Goal: Information Seeking & Learning: Find specific page/section

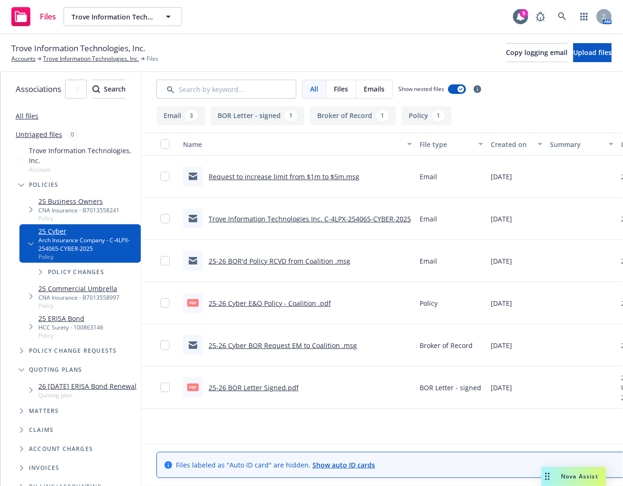
click at [392, 31] on div "Files Trove Information Technologies, Inc. Trove Information Technologies, Inc.…" at bounding box center [311, 17] width 623 height 34
click at [561, 17] on icon at bounding box center [562, 16] width 9 height 9
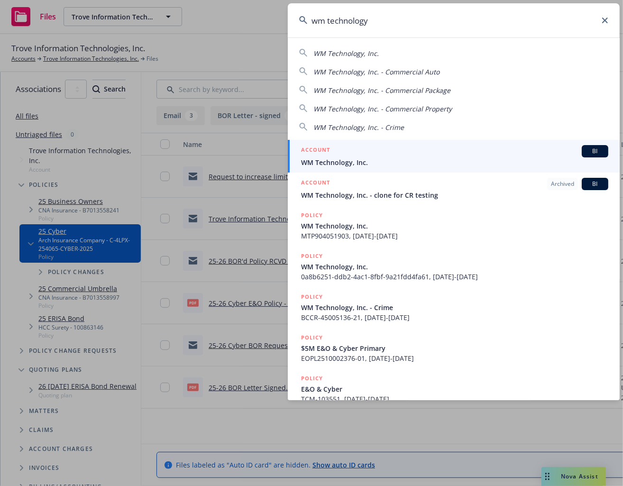
type input "wm technology"
click at [492, 142] on link "ACCOUNT BI WM Technology, Inc." at bounding box center [454, 156] width 332 height 33
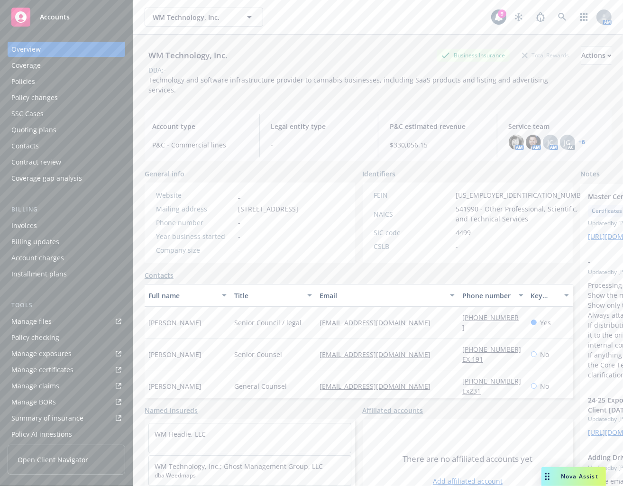
click at [346, 83] on span "Technology and software infrastructure provider to cannabis businesses, includi…" at bounding box center [349, 84] width 402 height 19
click at [67, 318] on link "Manage files" at bounding box center [67, 321] width 118 height 15
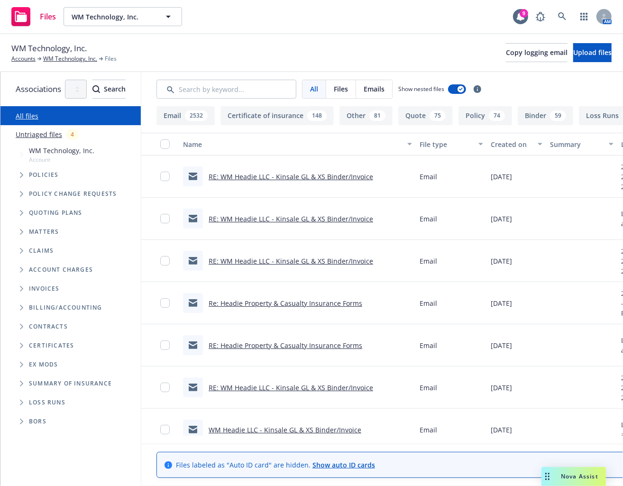
click at [18, 215] on span "Tree Example" at bounding box center [21, 212] width 15 height 15
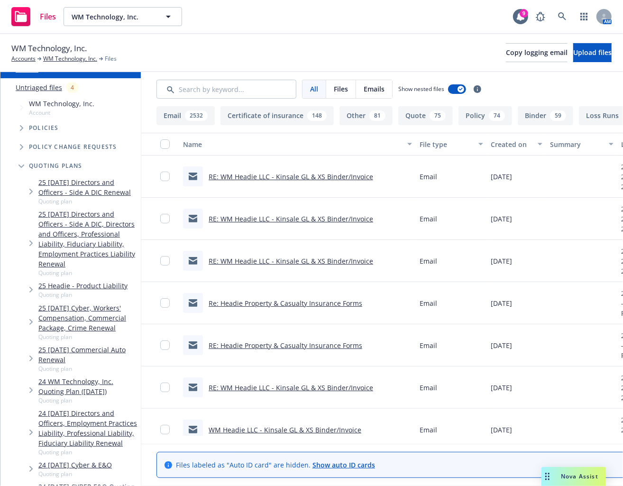
scroll to position [46, 0]
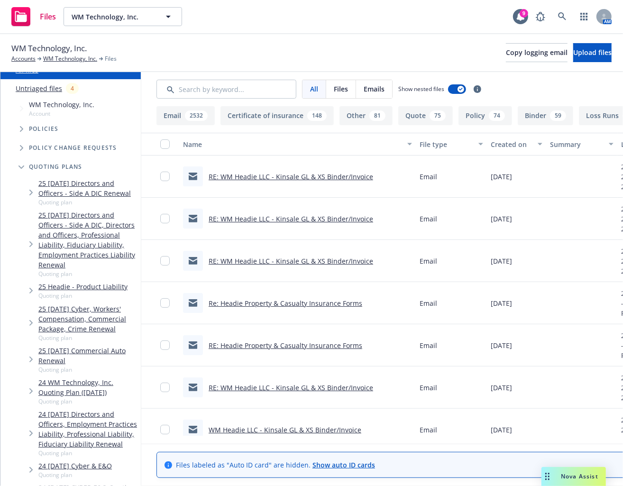
click at [19, 125] on span "Tree Example" at bounding box center [21, 128] width 15 height 15
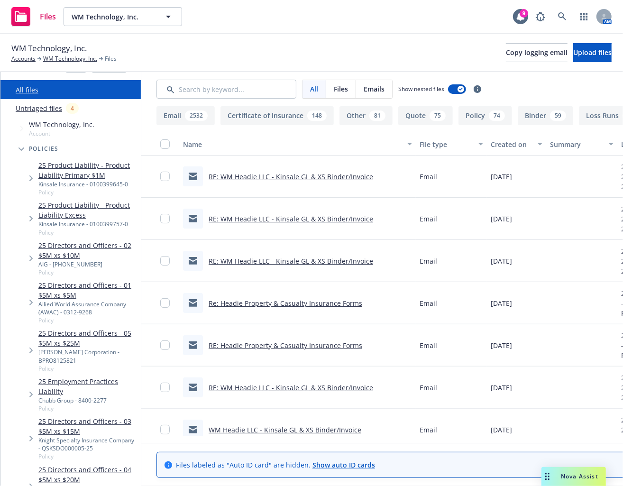
scroll to position [0, 0]
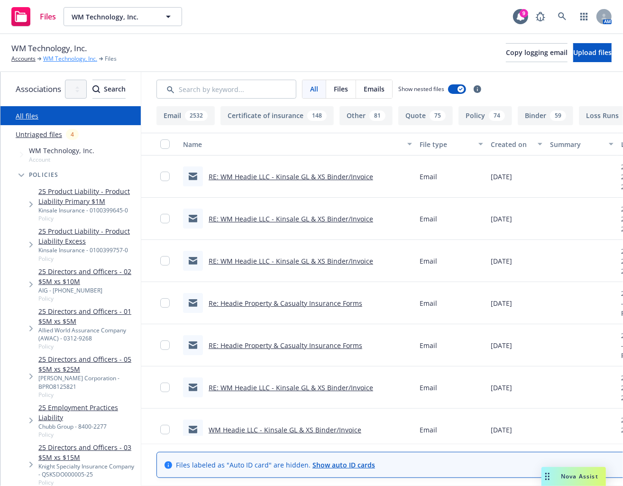
click at [82, 61] on link "WM Technology, Inc." at bounding box center [70, 59] width 54 height 9
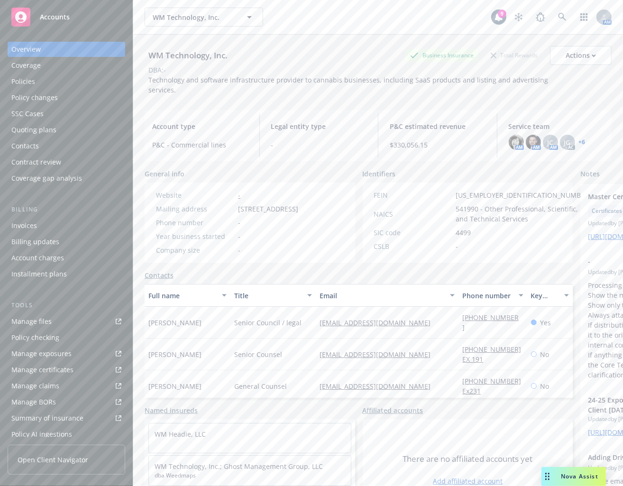
click at [72, 81] on div "Policies" at bounding box center [66, 81] width 110 height 15
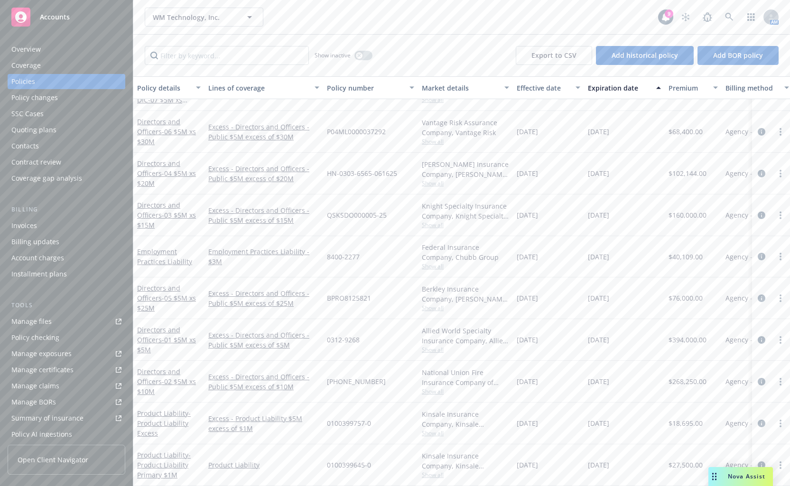
scroll to position [492, 0]
click at [623, 462] on icon "circleInformation" at bounding box center [762, 466] width 8 height 8
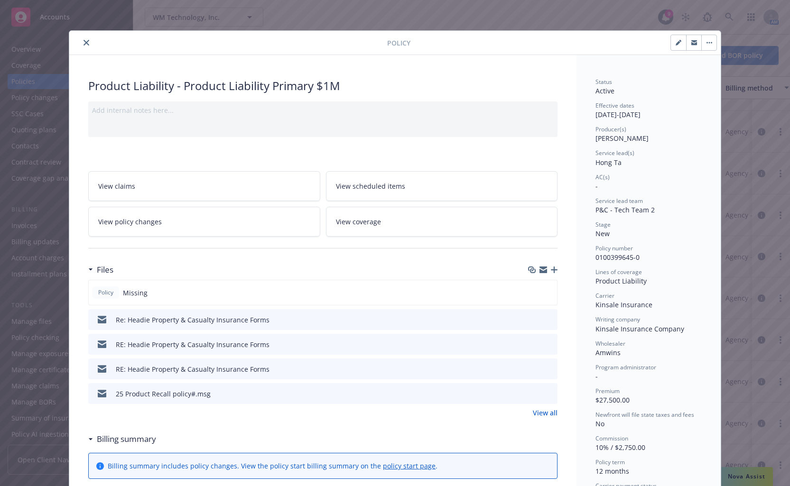
click at [469, 88] on div "Product Liability - Product Liability Primary $1M" at bounding box center [322, 86] width 469 height 16
click at [327, 90] on div "Product Liability - Product Liability Primary $1M" at bounding box center [322, 86] width 469 height 16
click at [315, 89] on div "Product Liability - Product Liability Primary $1M" at bounding box center [322, 86] width 469 height 16
click at [623, 41] on icon "button" at bounding box center [680, 41] width 2 height 2
select select "NEW"
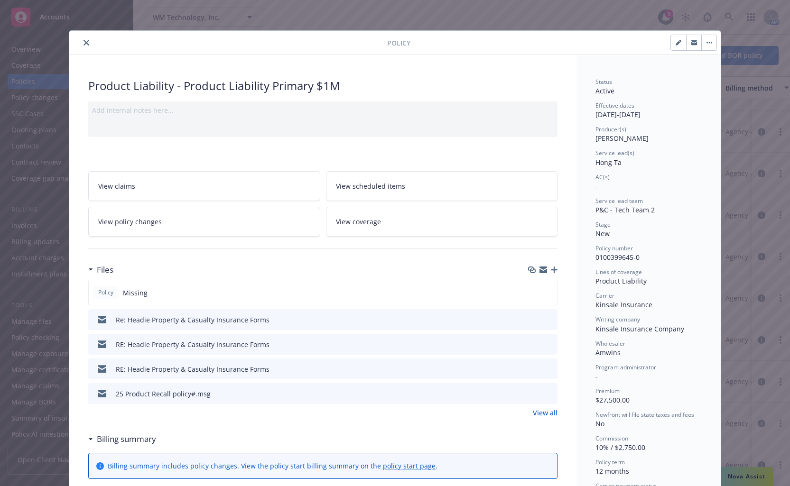
select select "12"
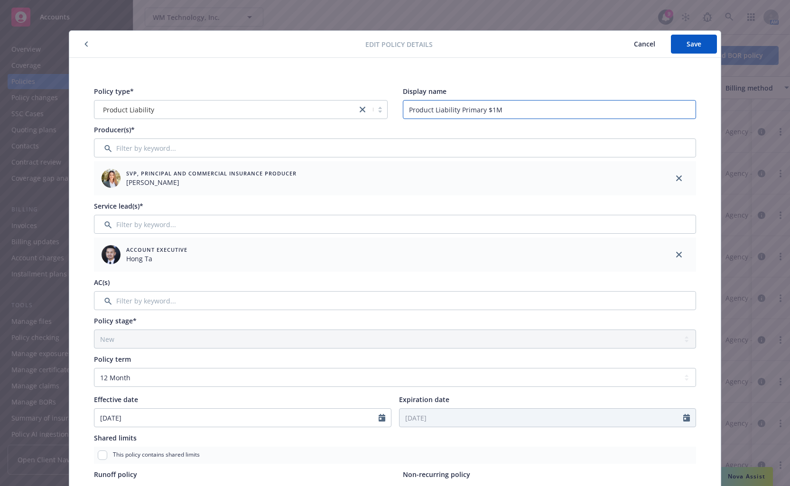
drag, startPoint x: 523, startPoint y: 106, endPoint x: 347, endPoint y: 106, distance: 175.5
click at [348, 106] on div "Policy type* Product Liability Display name Product Liability Primary $1M" at bounding box center [395, 102] width 602 height 33
type input "Product Liability (WM Headie, LLC)"
click at [623, 46] on span "Save" at bounding box center [694, 43] width 15 height 9
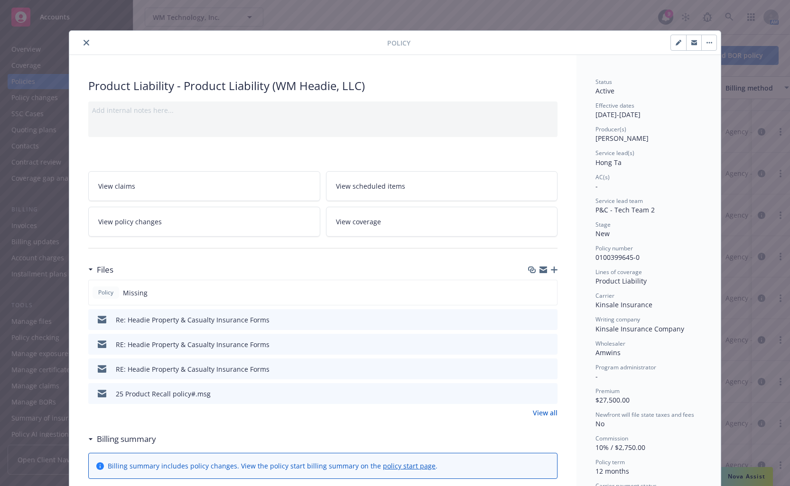
click at [434, 57] on div "Policy Product Liability - Product Liability (WM Headie, LLC) Add internal note…" at bounding box center [394, 493] width 651 height 924
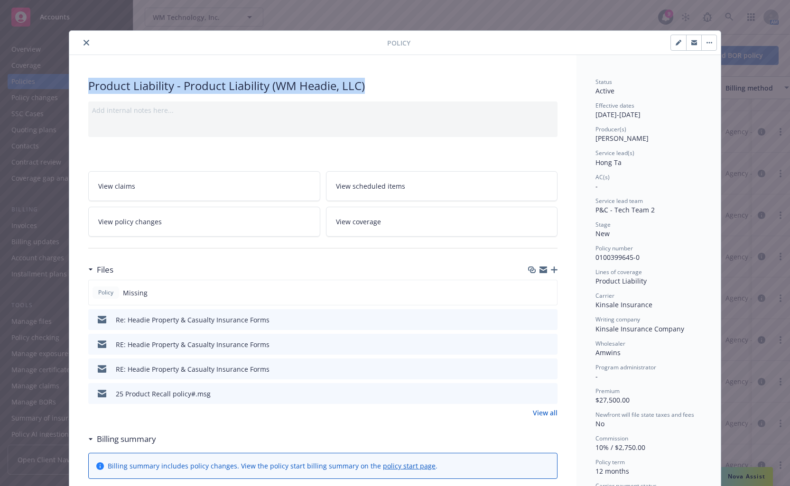
click at [83, 47] on button "close" at bounding box center [86, 42] width 11 height 11
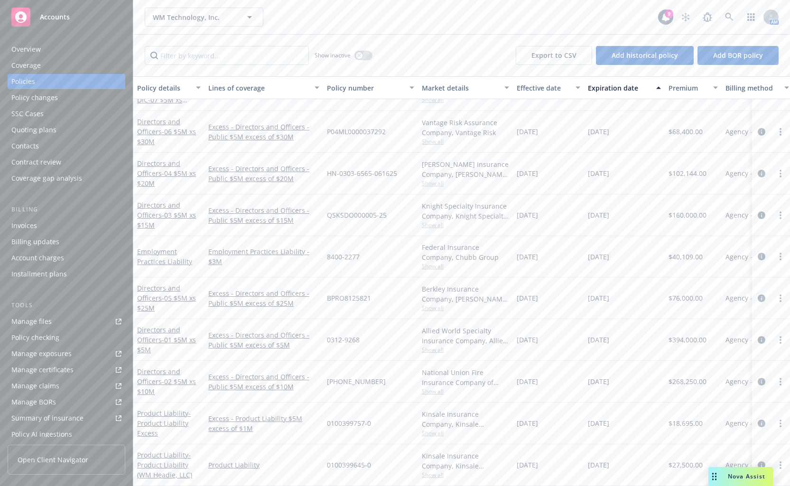
scroll to position [492, 0]
click at [623, 462] on icon "circleInformation" at bounding box center [762, 466] width 8 height 8
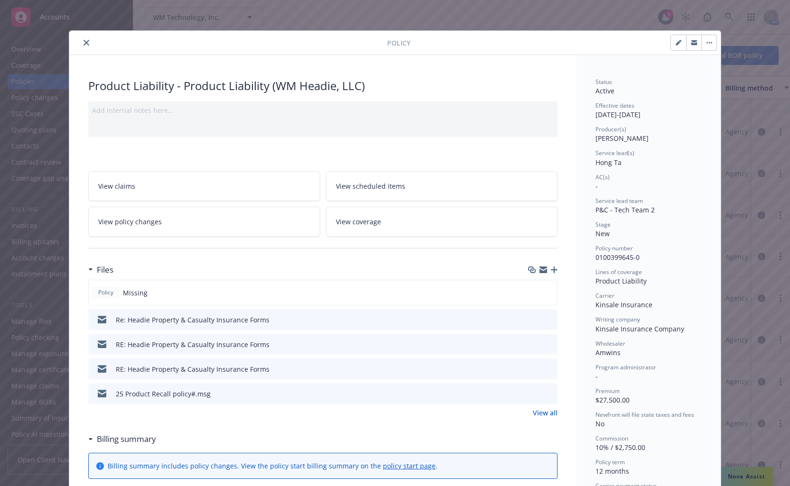
scroll to position [28, 0]
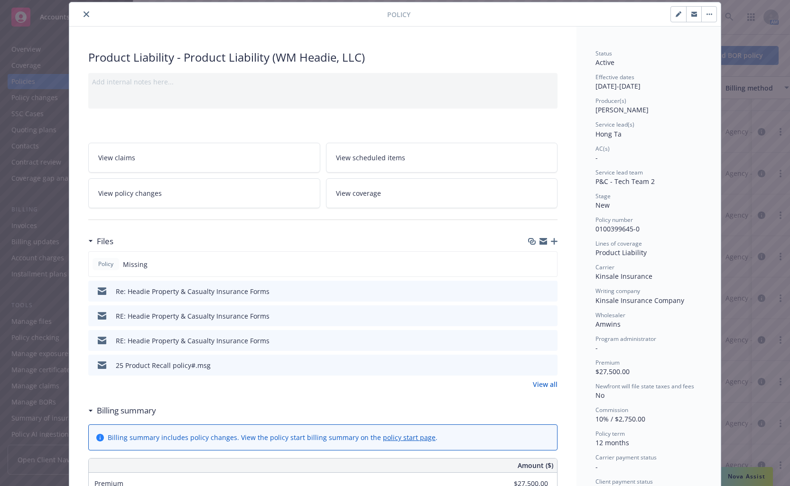
click at [341, 59] on div "Product Liability - Product Liability (WM Headie, LLC)" at bounding box center [322, 57] width 469 height 16
click at [623, 20] on button "button" at bounding box center [678, 14] width 15 height 15
select select "NEW"
select select "12"
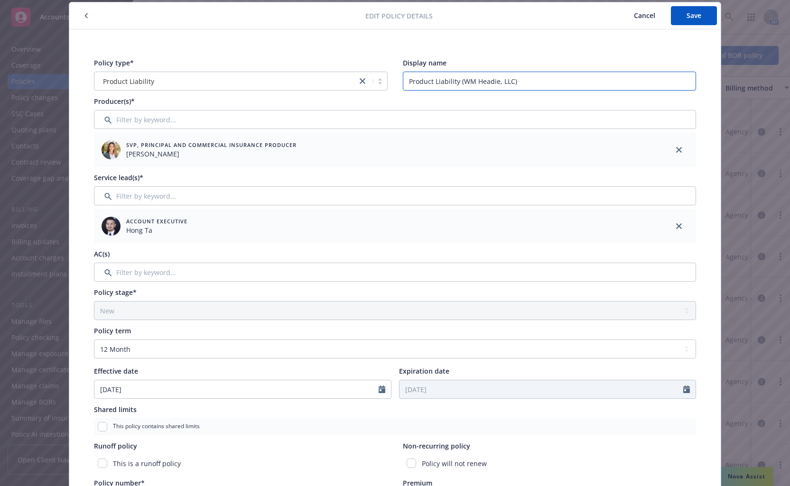
drag, startPoint x: 457, startPoint y: 80, endPoint x: 283, endPoint y: 80, distance: 174.1
click at [283, 80] on div "Policy type* Product Liability Display name Product Liability (WM Headie, LLC)" at bounding box center [395, 74] width 602 height 33
click at [474, 77] on input "WM Headie, LLC)" at bounding box center [550, 81] width 294 height 19
type input "WM Headie, LLC"
click at [623, 19] on button "Save" at bounding box center [694, 15] width 46 height 19
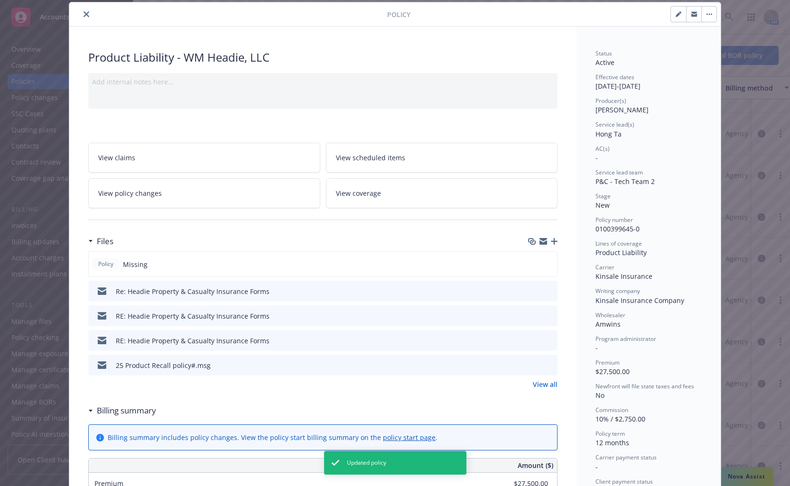
click at [86, 20] on div "Policy" at bounding box center [394, 14] width 651 height 24
click at [84, 14] on icon "close" at bounding box center [87, 14] width 6 height 6
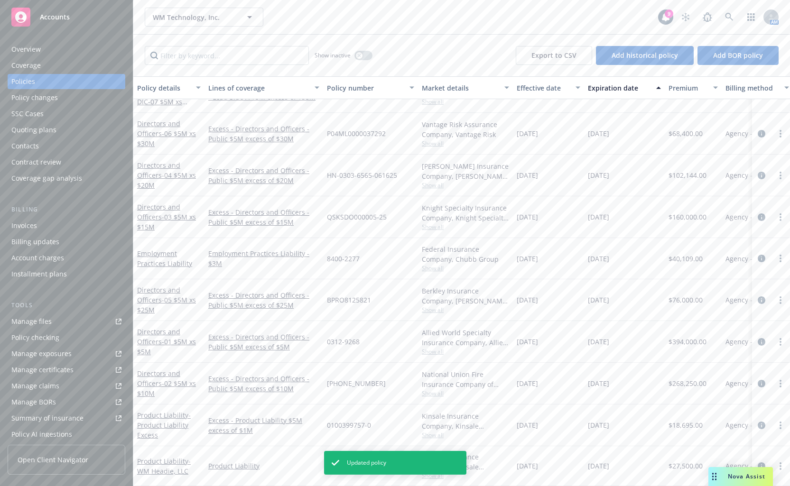
scroll to position [491, 0]
click at [623, 420] on link "circleInformation" at bounding box center [761, 425] width 11 height 11
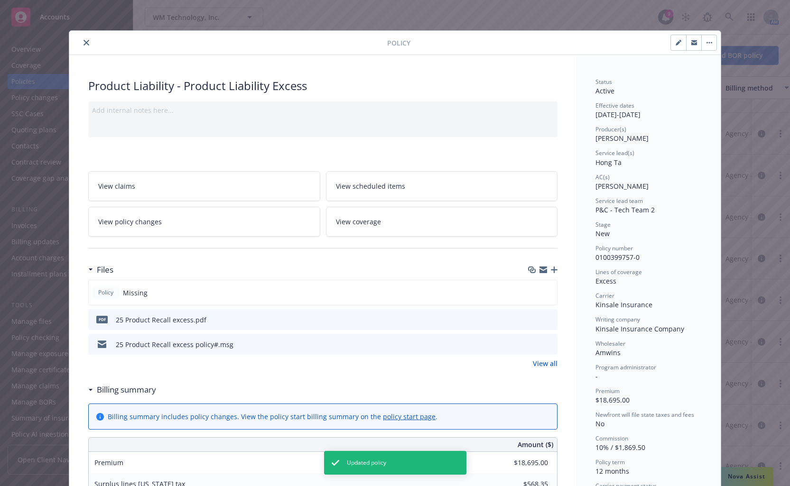
click at [623, 43] on button "button" at bounding box center [678, 42] width 15 height 15
select select "NEW"
select select "12"
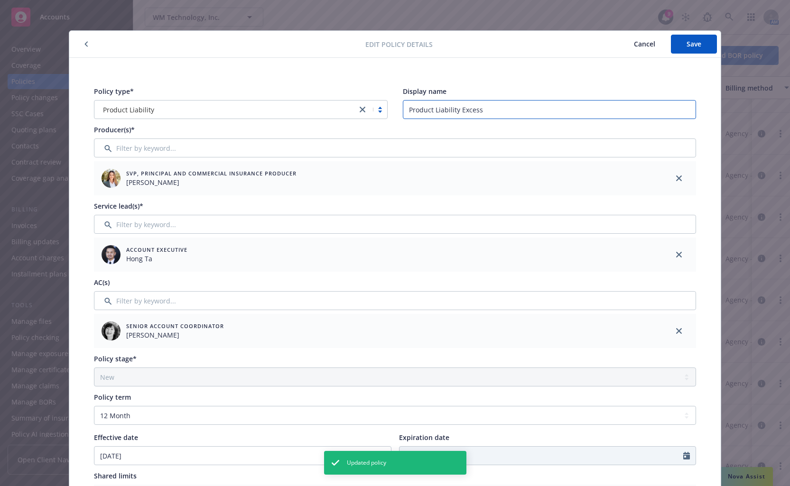
drag, startPoint x: 496, startPoint y: 110, endPoint x: 262, endPoint y: 103, distance: 234.5
click at [270, 104] on div "Policy type* Product Liability Display name Product Liability Excess" at bounding box center [395, 102] width 602 height 33
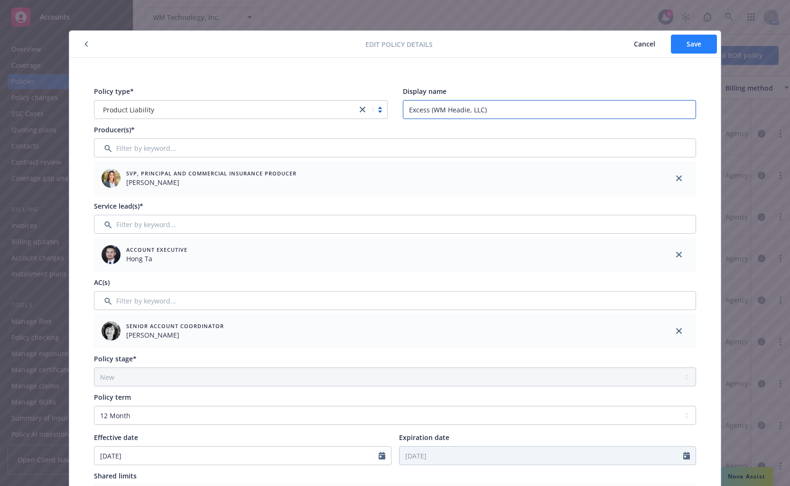
type input "Excess (WM Headie, LLC)"
click at [623, 45] on span "Save" at bounding box center [694, 43] width 15 height 9
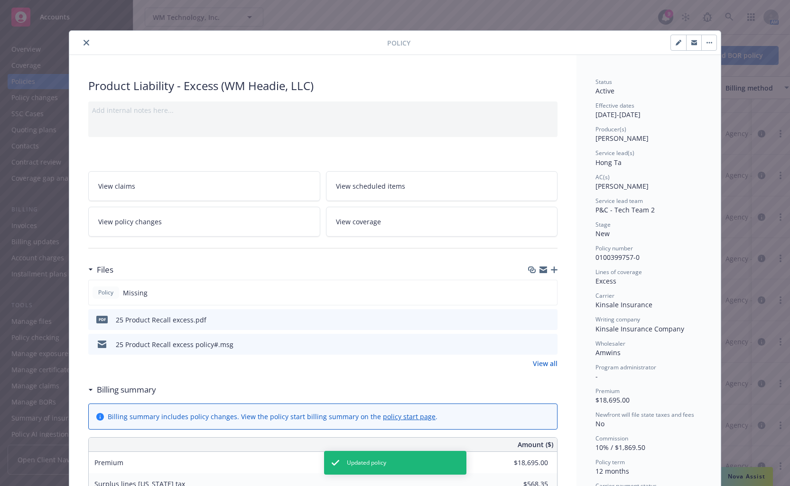
click at [623, 230] on div "Policy Product Liability - Excess (WM Headie, LLC) Add internal notes here... V…" at bounding box center [395, 243] width 790 height 486
click at [84, 40] on icon "close" at bounding box center [87, 43] width 6 height 6
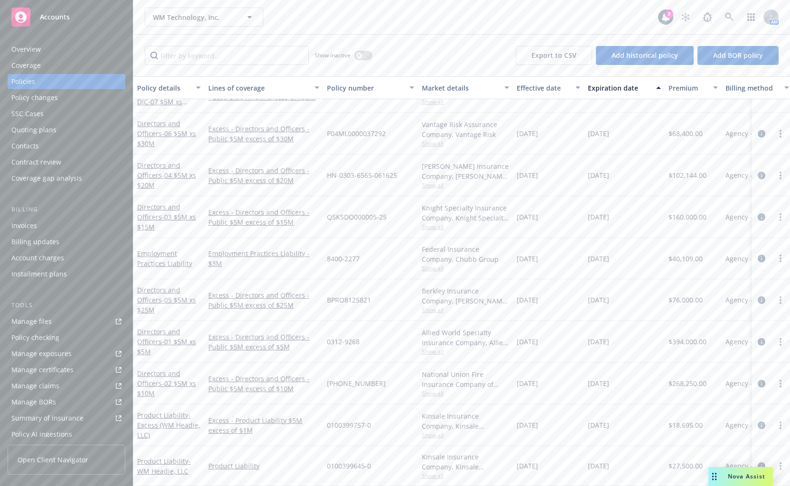
click at [65, 317] on link "Manage files" at bounding box center [67, 321] width 118 height 15
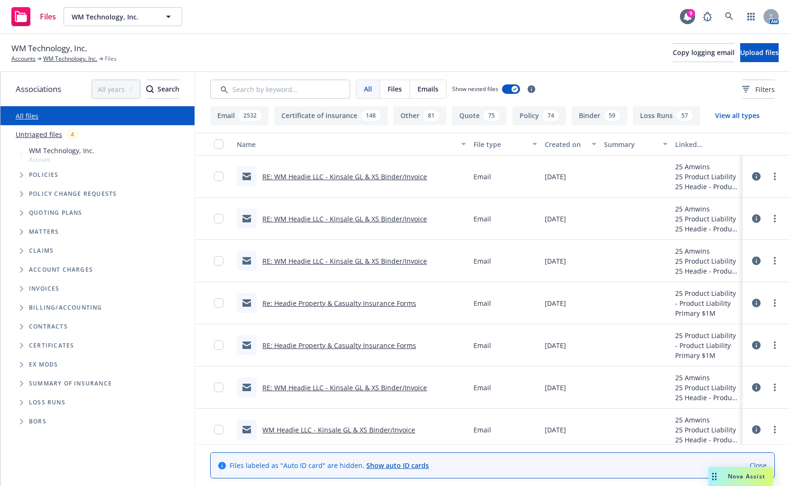
click at [20, 175] on span "Tree Example" at bounding box center [21, 174] width 15 height 15
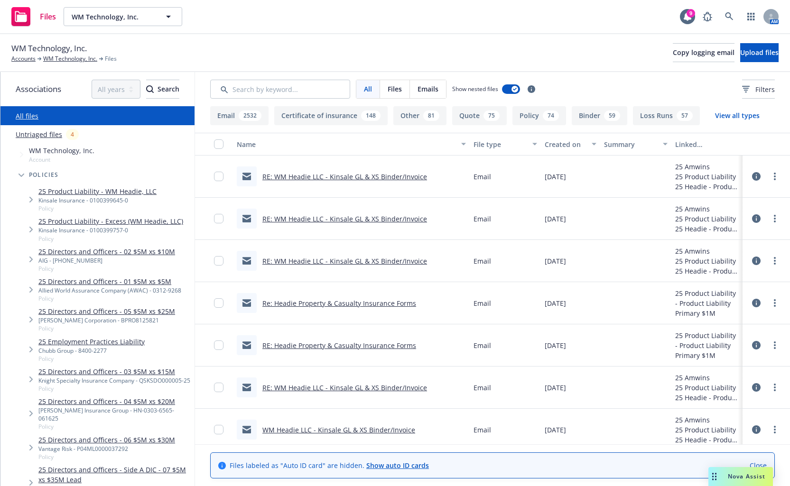
click at [128, 197] on div "Kinsale Insurance - 0100399645-0" at bounding box center [97, 200] width 118 height 8
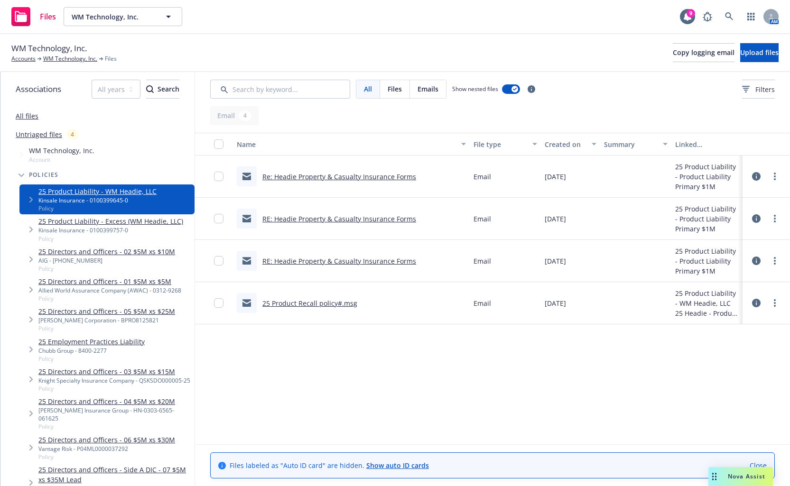
click at [330, 303] on link "25 Product Recall policy#.msg" at bounding box center [309, 303] width 95 height 9
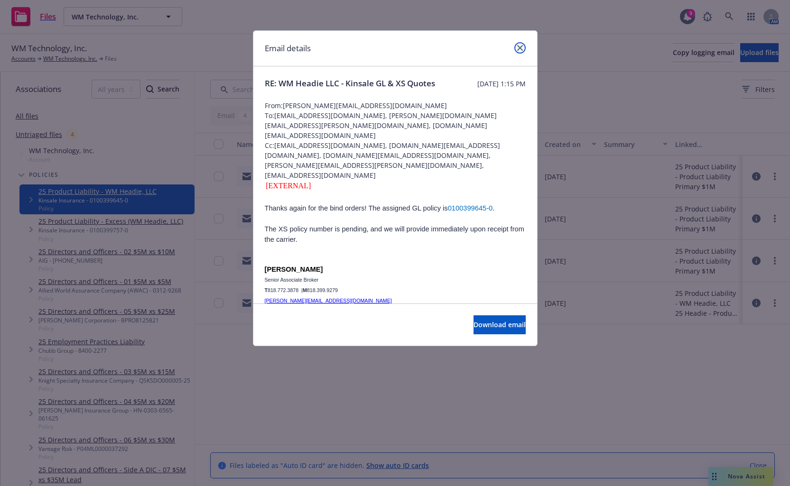
click at [523, 44] on link "close" at bounding box center [519, 47] width 11 height 11
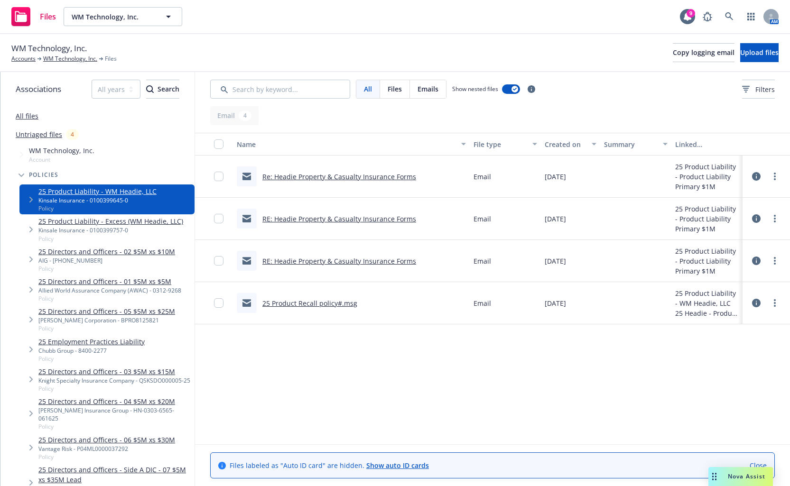
drag, startPoint x: 491, startPoint y: 409, endPoint x: 539, endPoint y: 383, distance: 55.2
click at [491, 409] on div "Name File type Created on Summary Linked associations Re: Headie Property & Cas…" at bounding box center [492, 289] width 595 height 312
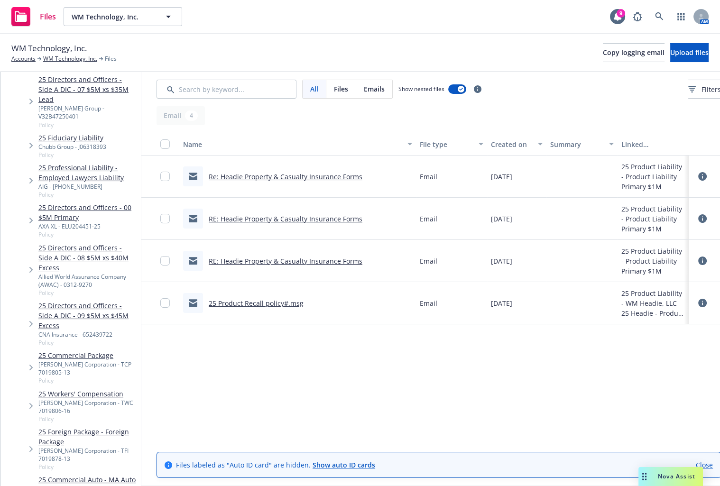
scroll to position [513, 0]
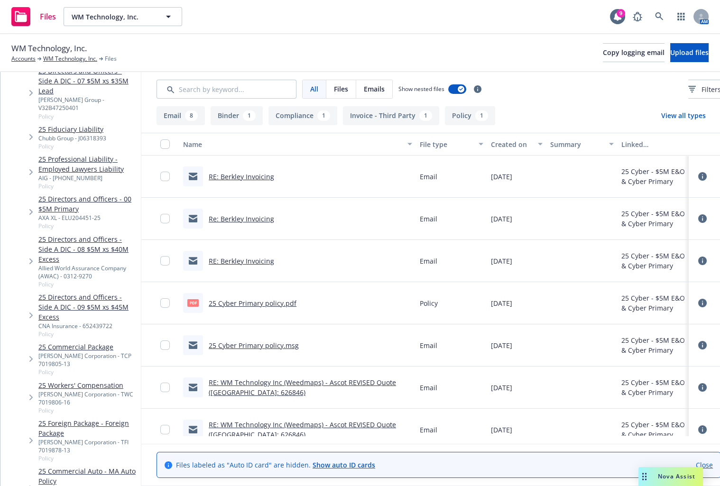
click at [297, 304] on link "25 Cyber Primary policy.pdf" at bounding box center [253, 303] width 88 height 9
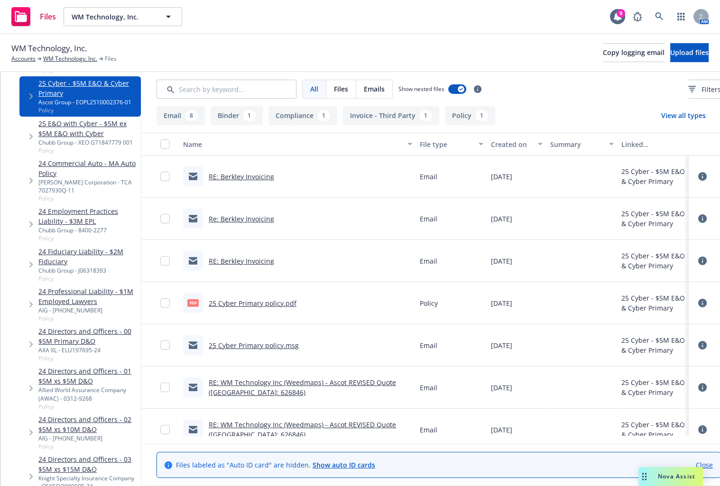
click at [267, 50] on div "WM Technology, Inc. Accounts WM Technology, Inc. Files Copy logging email Uploa…" at bounding box center [359, 52] width 697 height 21
click at [661, 13] on icon at bounding box center [659, 16] width 9 height 9
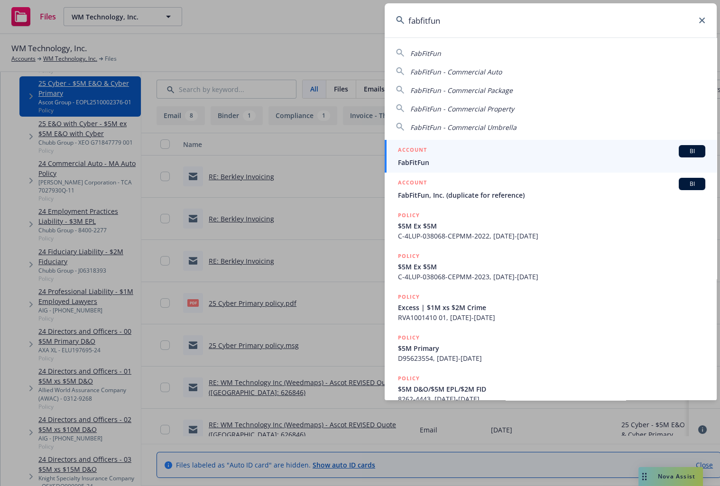
type input "fabfitfun"
click at [426, 160] on span "FabFitFun" at bounding box center [551, 163] width 307 height 10
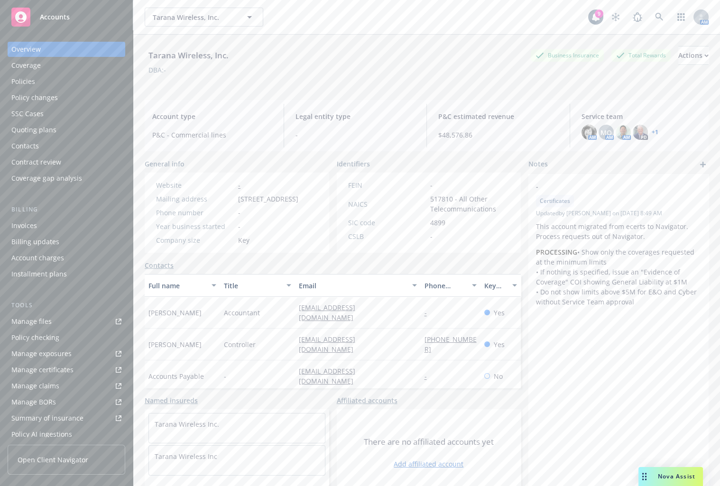
click at [28, 80] on div "Policies" at bounding box center [23, 81] width 24 height 15
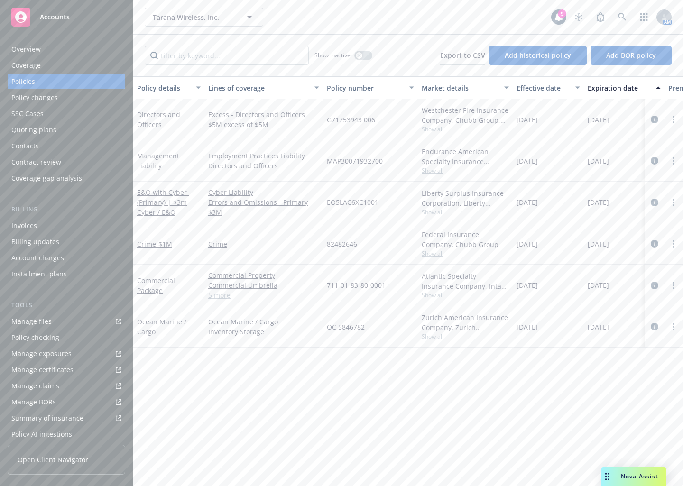
click at [243, 380] on div "Policy details Lines of coverage Policy number Market details Effective date Ex…" at bounding box center [408, 281] width 550 height 410
click at [37, 321] on div "Manage files" at bounding box center [31, 321] width 40 height 15
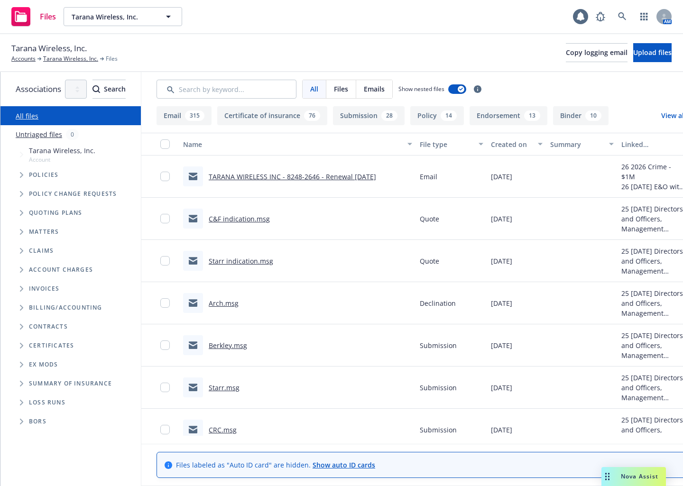
click at [20, 214] on icon "Tree Example" at bounding box center [22, 213] width 4 height 6
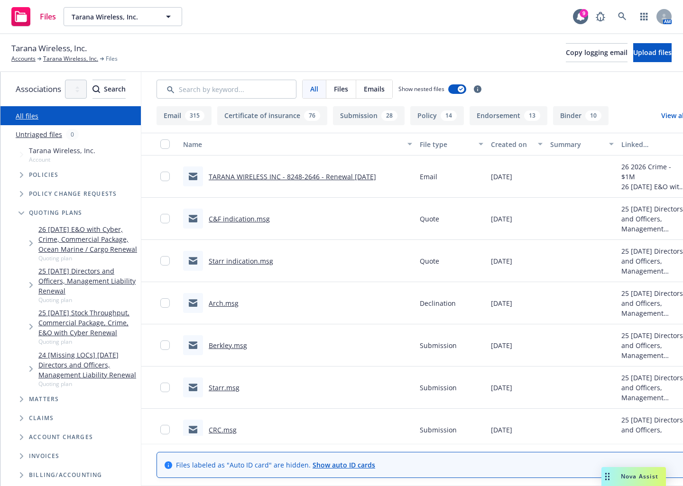
click at [33, 244] on icon "Tree Example" at bounding box center [31, 244] width 4 height 6
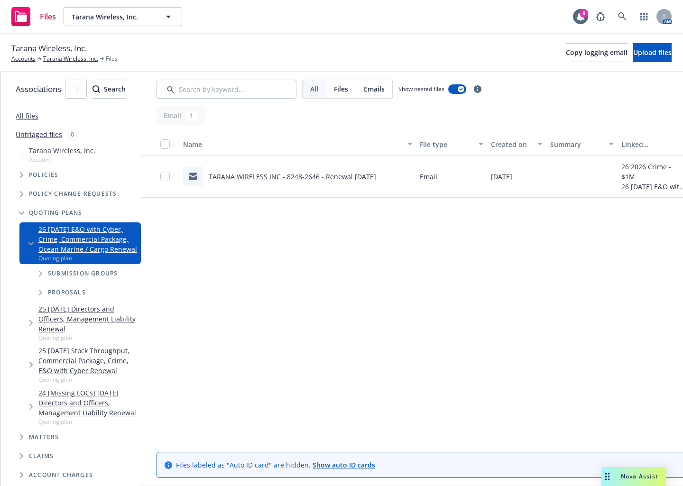
click at [41, 269] on span "Tree Example" at bounding box center [40, 273] width 15 height 15
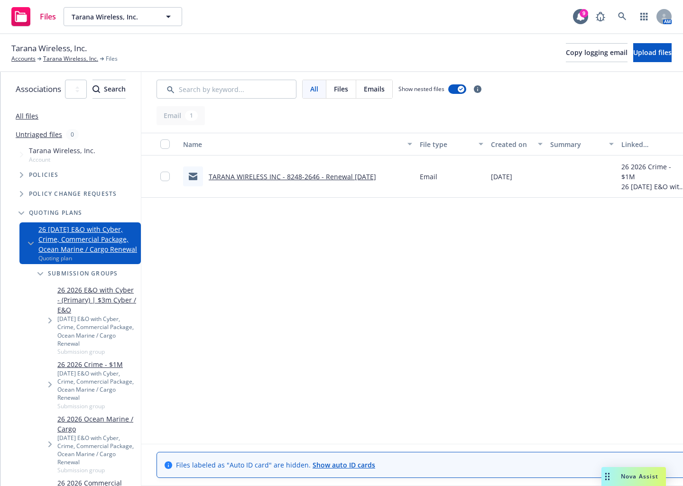
click at [39, 274] on icon "Tree Example" at bounding box center [40, 274] width 6 height 4
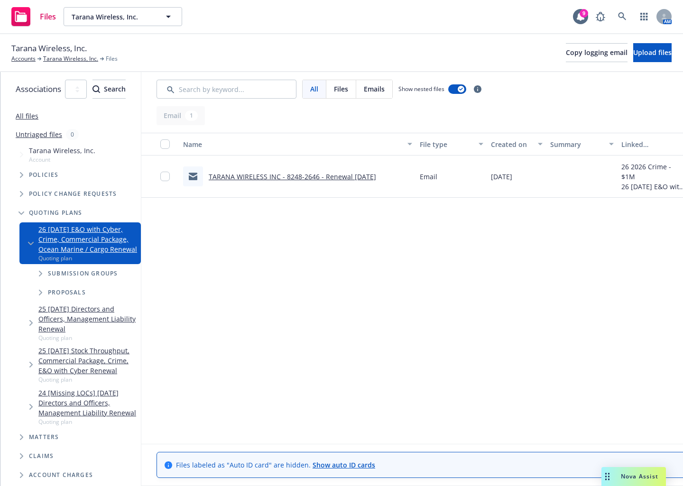
click at [39, 274] on icon "Tree Example" at bounding box center [41, 274] width 4 height 6
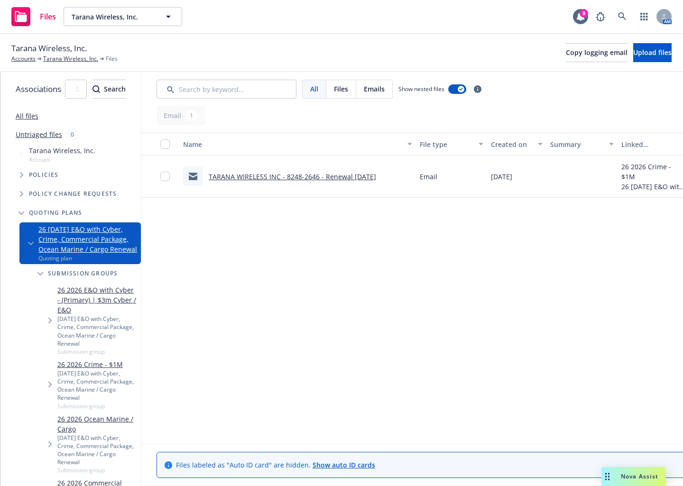
click at [48, 377] on span "Tree Example" at bounding box center [49, 384] width 15 height 15
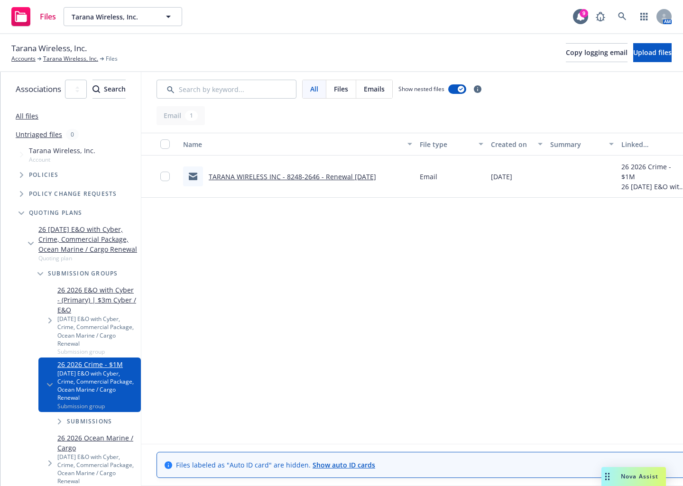
click at [58, 419] on icon "Tree Example" at bounding box center [60, 422] width 4 height 6
click at [345, 175] on link "TARANA WIRELESS INC - 8248-2646 - Renewal 1/1/2026" at bounding box center [292, 176] width 167 height 9
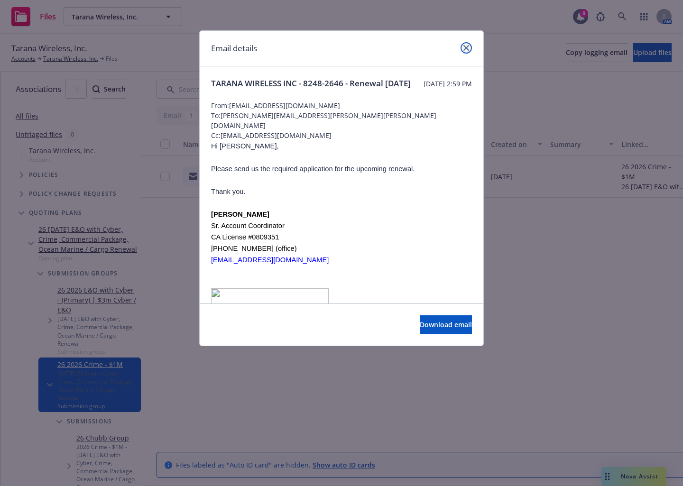
click at [466, 51] on link "close" at bounding box center [466, 47] width 11 height 11
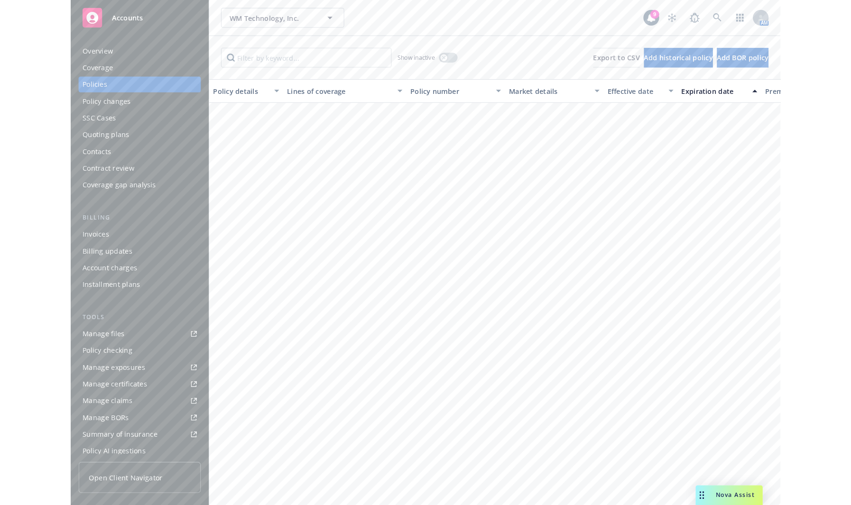
scroll to position [491, 0]
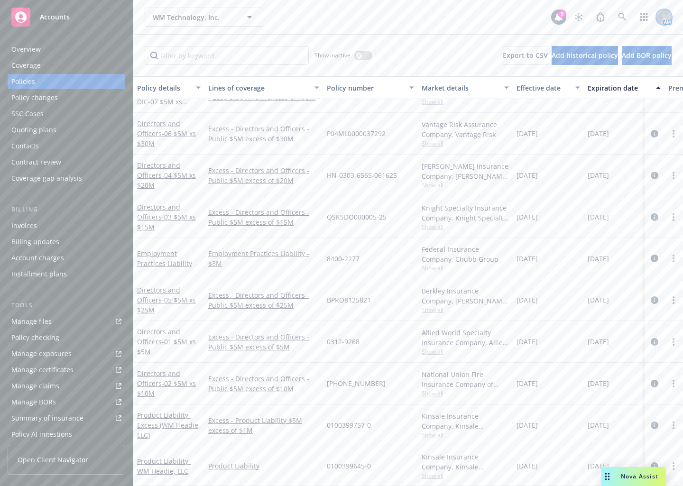
drag, startPoint x: 340, startPoint y: 10, endPoint x: 668, endPoint y: 20, distance: 328.9
click at [340, 10] on div "WM Technology, Inc. WM Technology, Inc." at bounding box center [348, 17] width 407 height 19
click at [629, 17] on link at bounding box center [622, 17] width 19 height 19
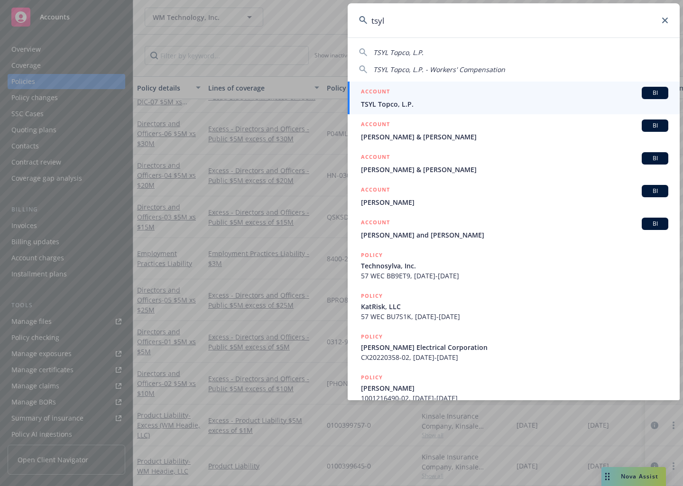
type input "tsyl"
click at [525, 101] on span "TSYL Topco, L.P." at bounding box center [514, 104] width 307 height 10
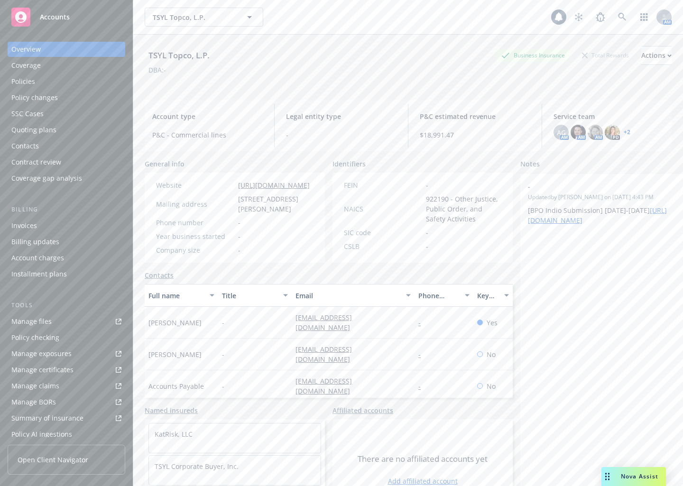
click at [41, 324] on div "Manage files" at bounding box center [31, 321] width 40 height 15
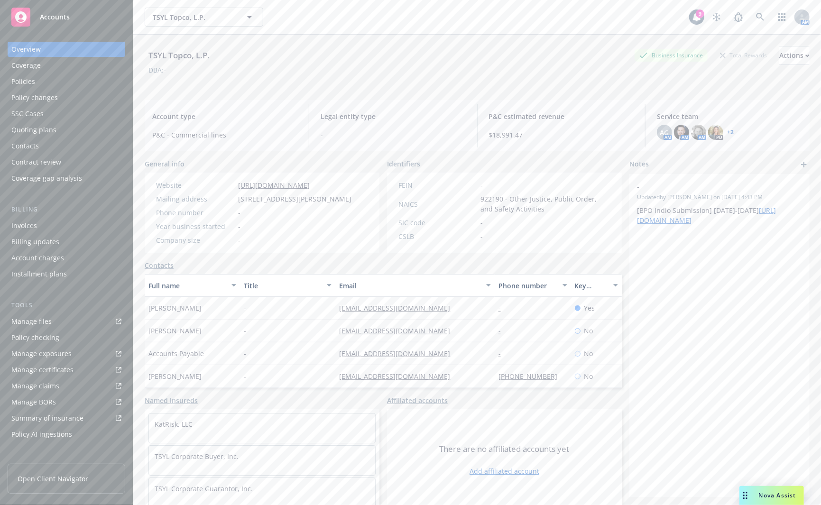
click at [71, 83] on div "Policies" at bounding box center [66, 81] width 110 height 15
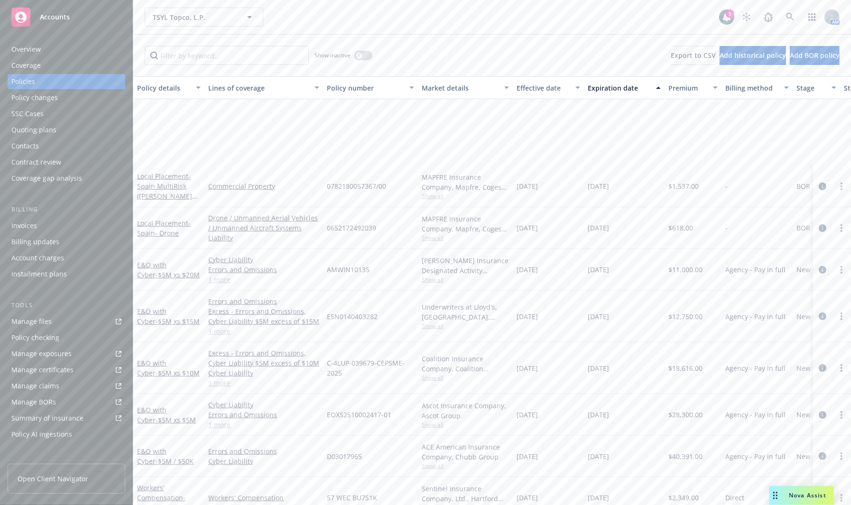
scroll to position [342, 0]
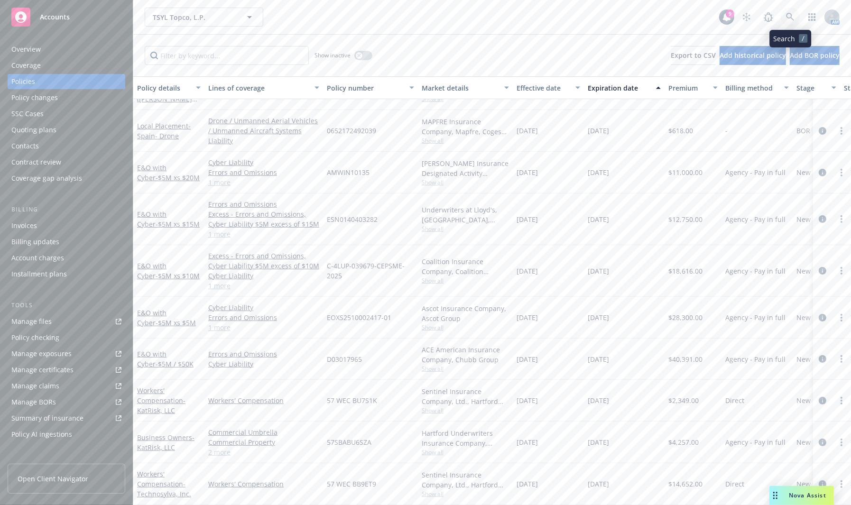
click at [683, 22] on link at bounding box center [790, 17] width 19 height 19
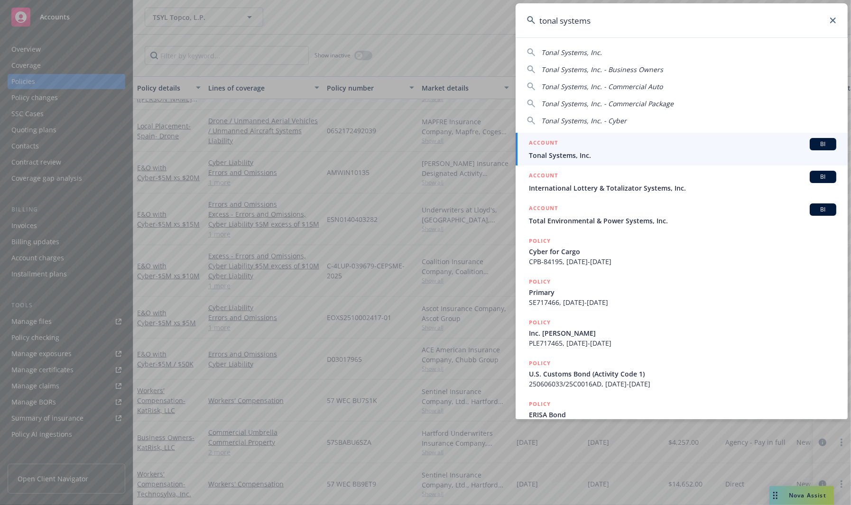
type input "tonal systems"
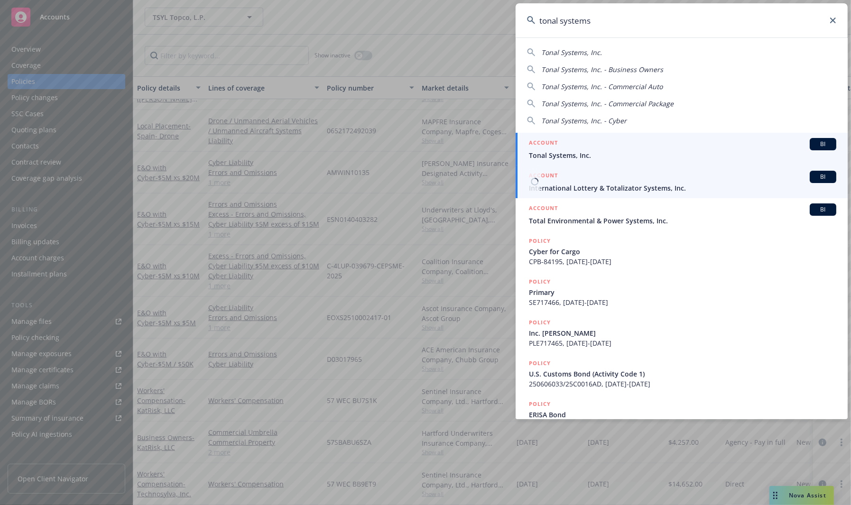
click at [609, 160] on span "Tonal Systems, Inc." at bounding box center [682, 155] width 307 height 10
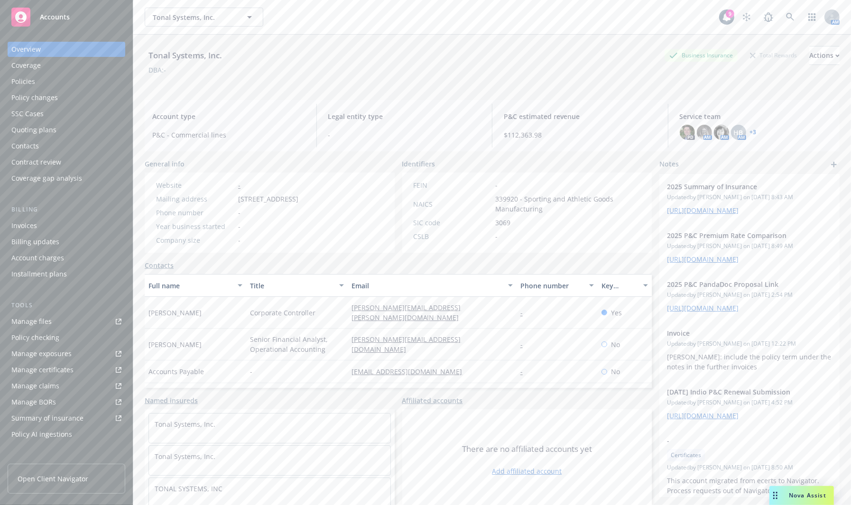
click at [683, 131] on link "+ 3" at bounding box center [753, 133] width 7 height 6
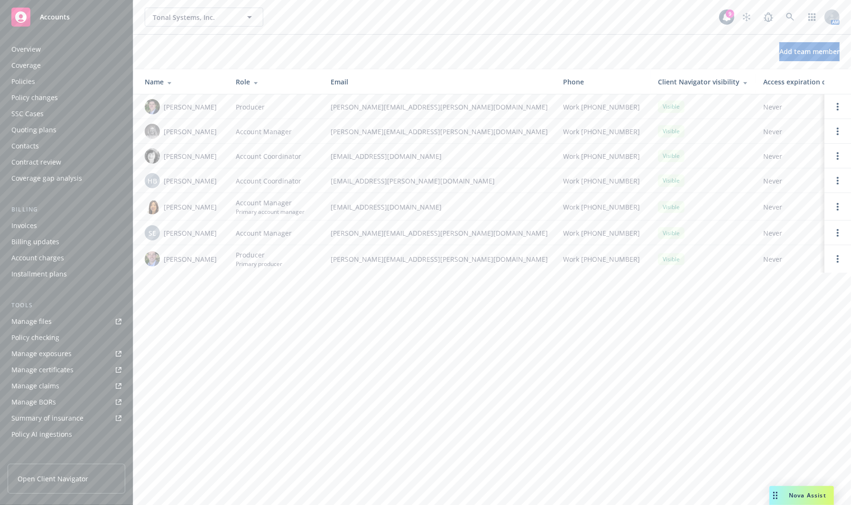
click at [47, 84] on div "Policies" at bounding box center [66, 81] width 110 height 15
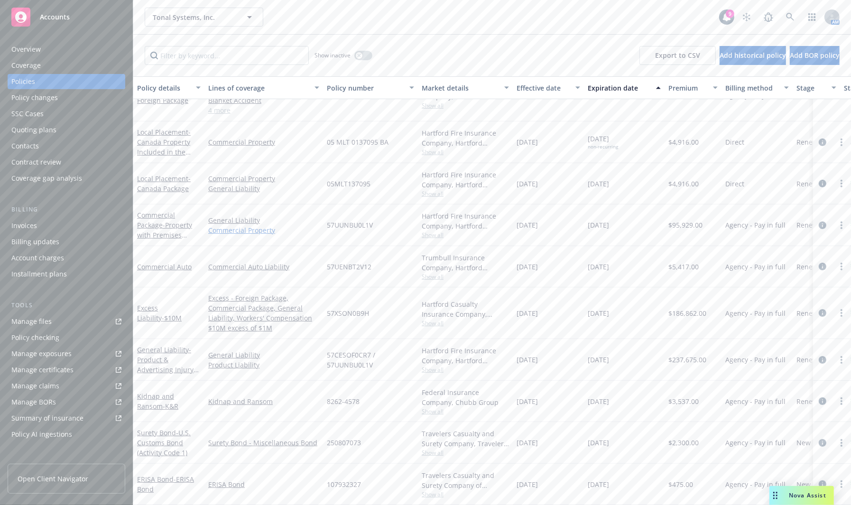
scroll to position [150, 0]
click at [364, 57] on button "button" at bounding box center [363, 55] width 18 height 9
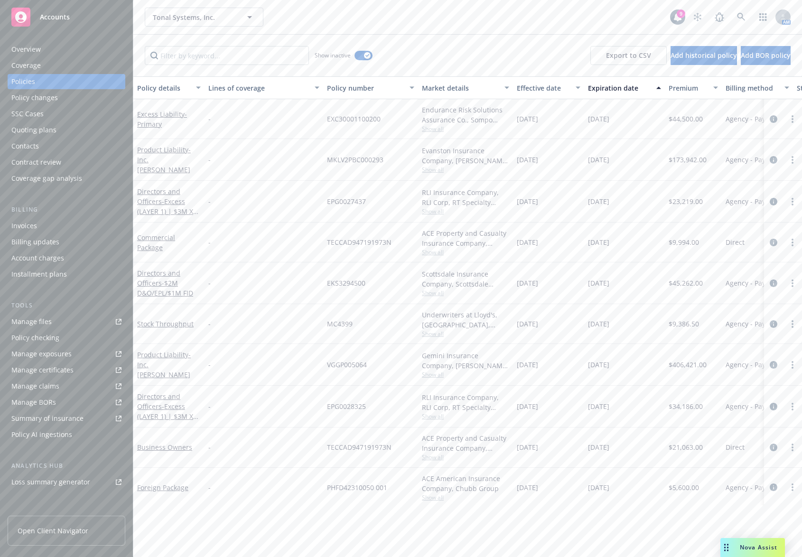
click at [430, 25] on div "Tonal Systems, Inc. Tonal Systems, Inc." at bounding box center [407, 17] width 525 height 19
click at [78, 322] on link "Manage files" at bounding box center [67, 321] width 118 height 15
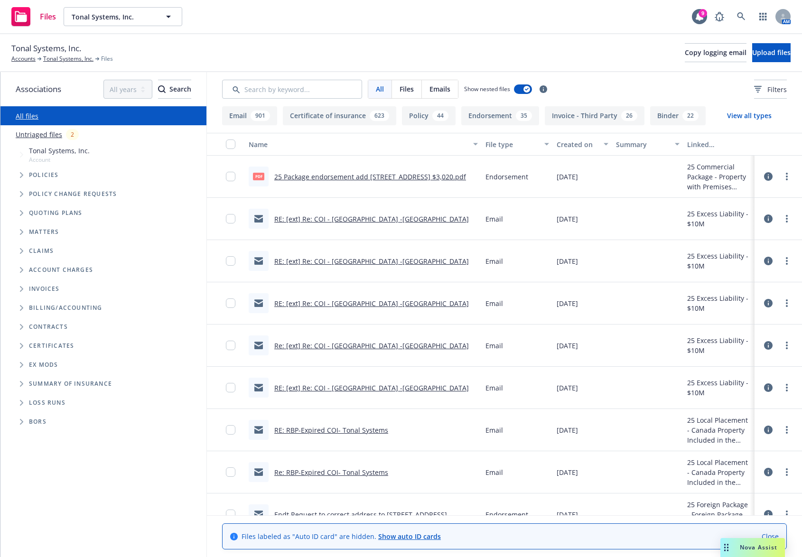
click at [21, 217] on span "Tree Example" at bounding box center [21, 212] width 15 height 15
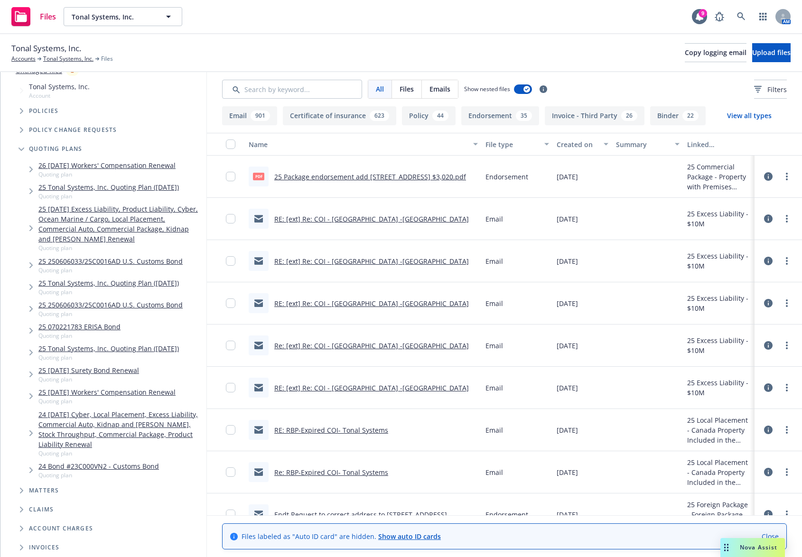
scroll to position [66, 0]
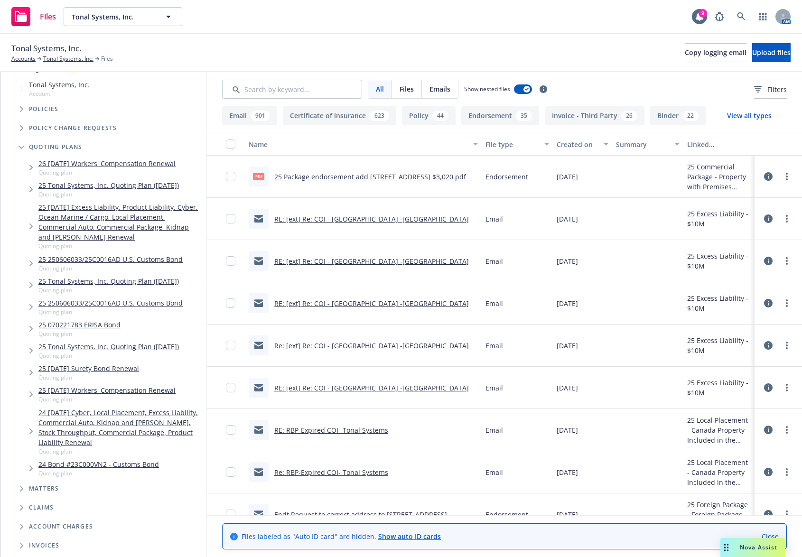
click at [32, 229] on icon "Tree Example" at bounding box center [30, 226] width 3 height 6
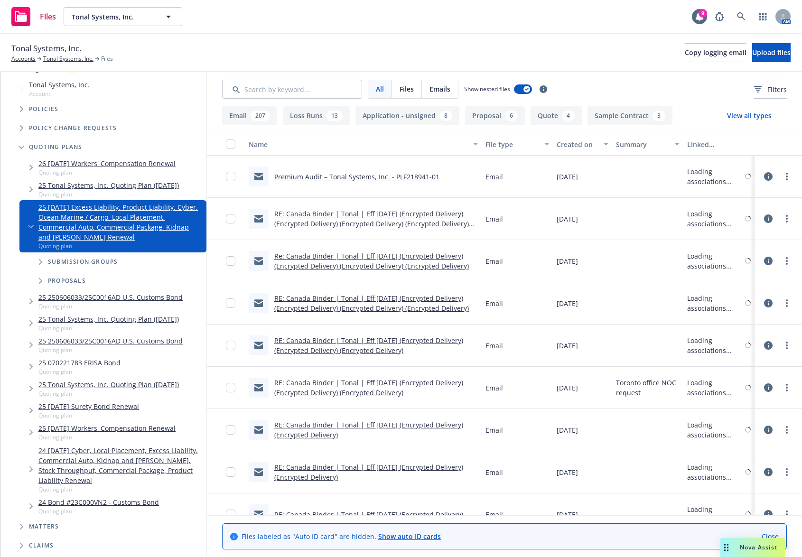
click at [37, 265] on span "Tree Example" at bounding box center [40, 261] width 15 height 15
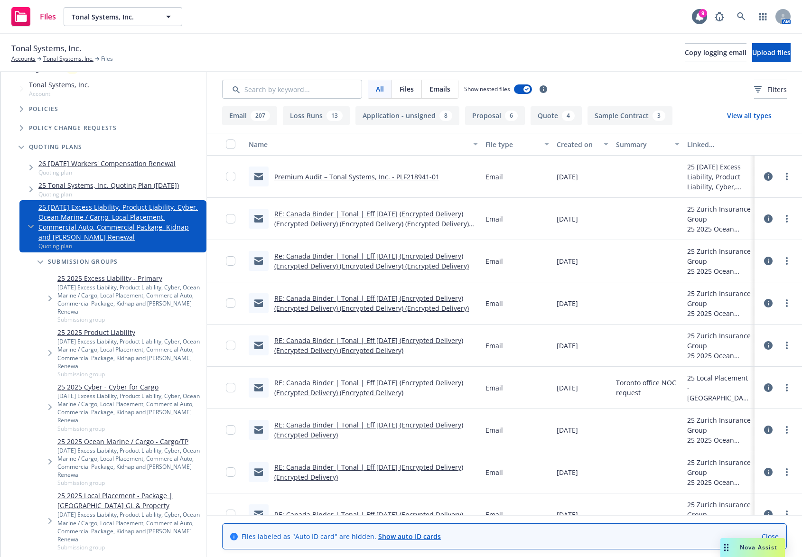
click at [49, 356] on icon "Tree Example" at bounding box center [50, 353] width 4 height 6
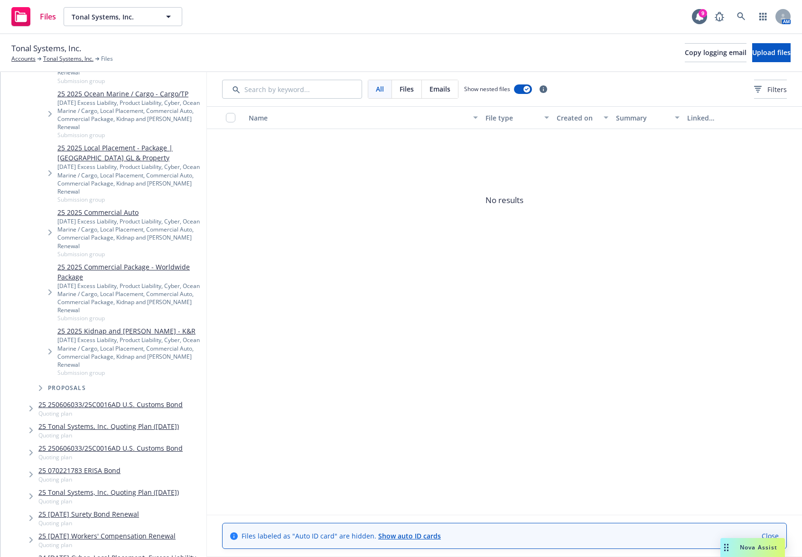
scroll to position [428, 0]
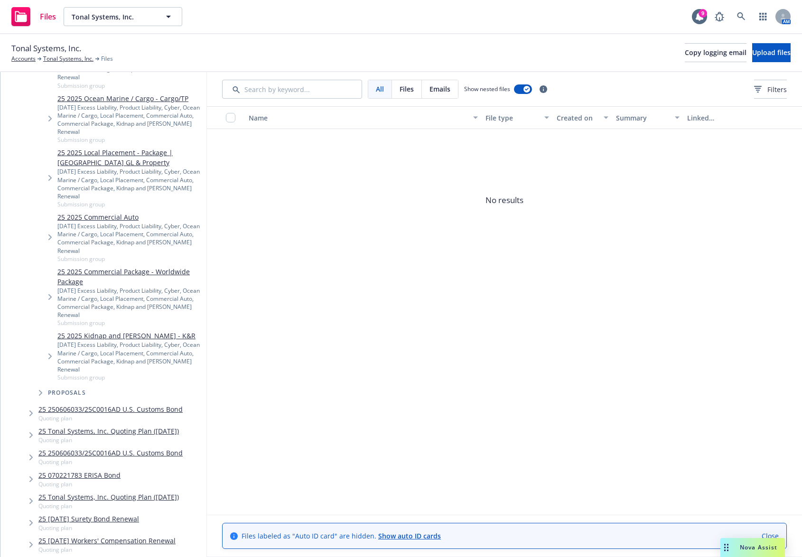
click at [50, 296] on icon "Tree Example" at bounding box center [49, 297] width 3 height 6
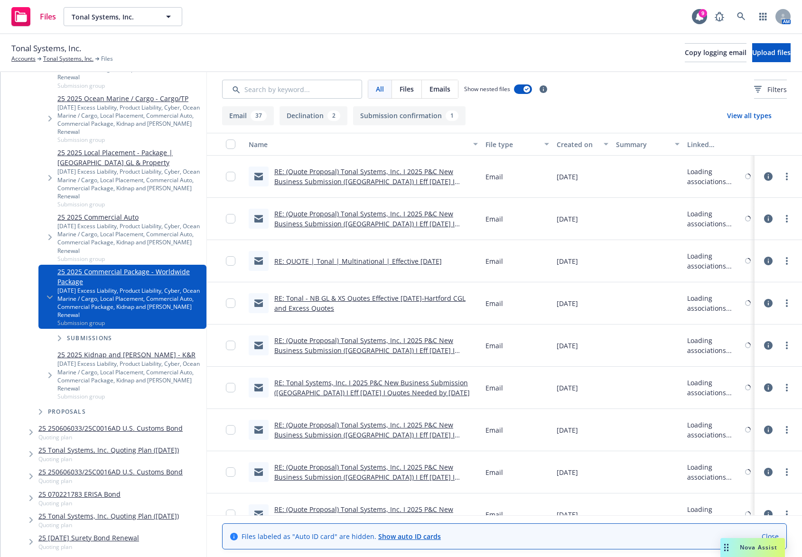
scroll to position [438, 0]
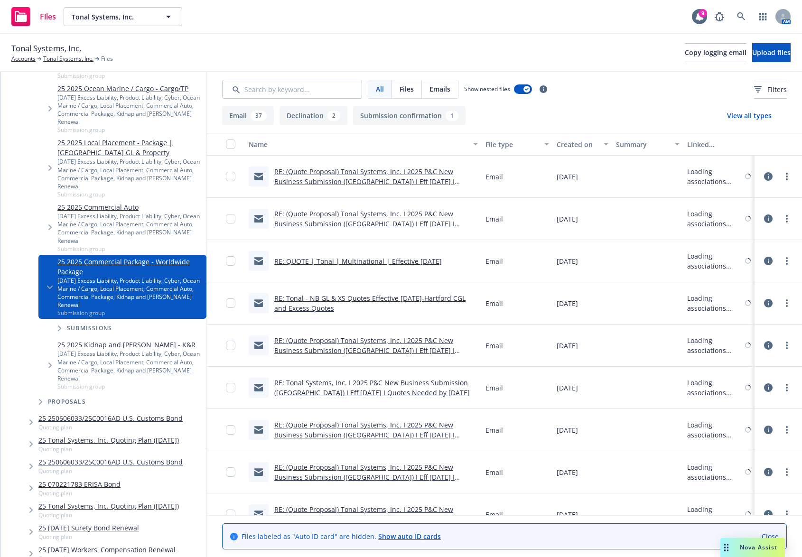
click at [57, 336] on span "Tree Example" at bounding box center [59, 328] width 15 height 15
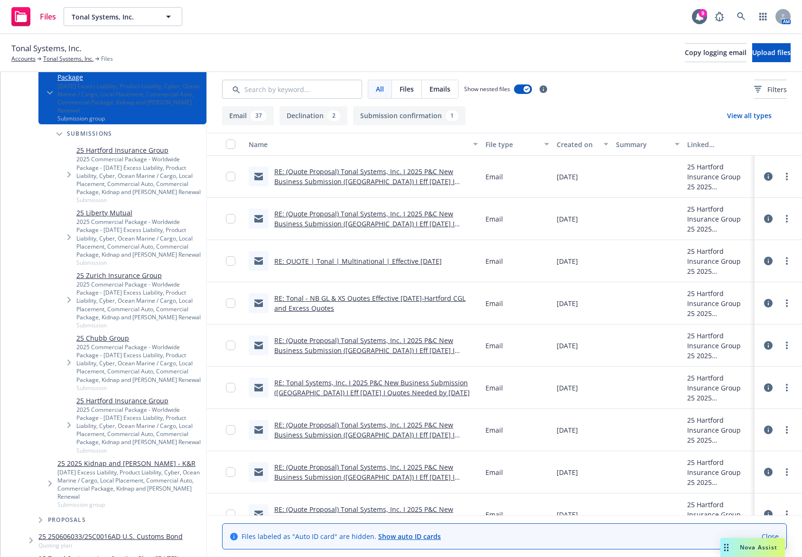
scroll to position [636, 0]
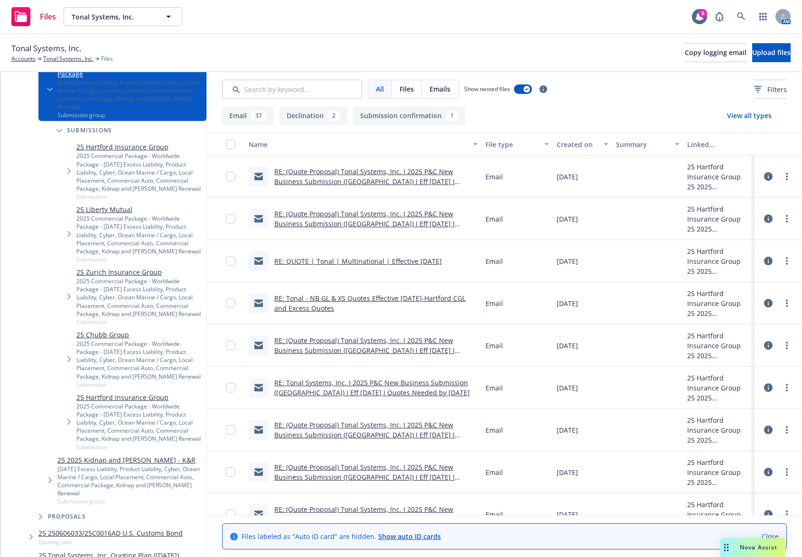
click at [71, 176] on div "25 Hartford Insurance Group 2025 Commercial Package - Worldwide Package - [DATE…" at bounding box center [131, 171] width 149 height 63
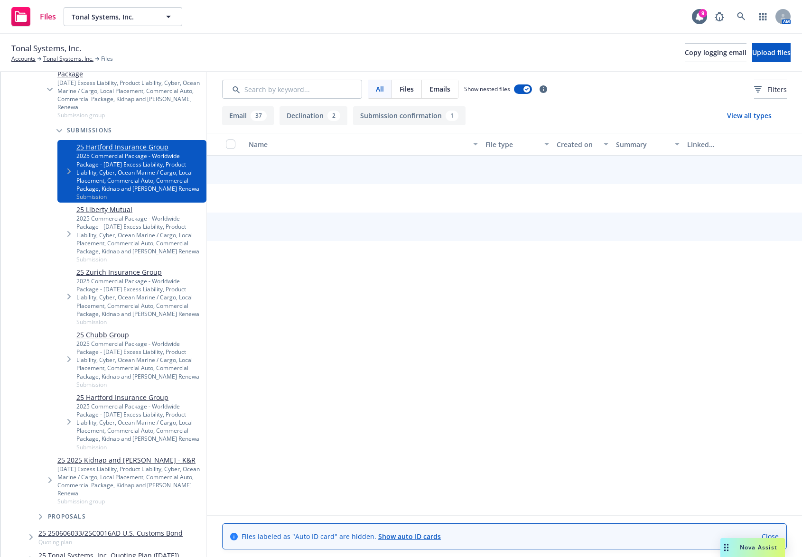
scroll to position [626, 0]
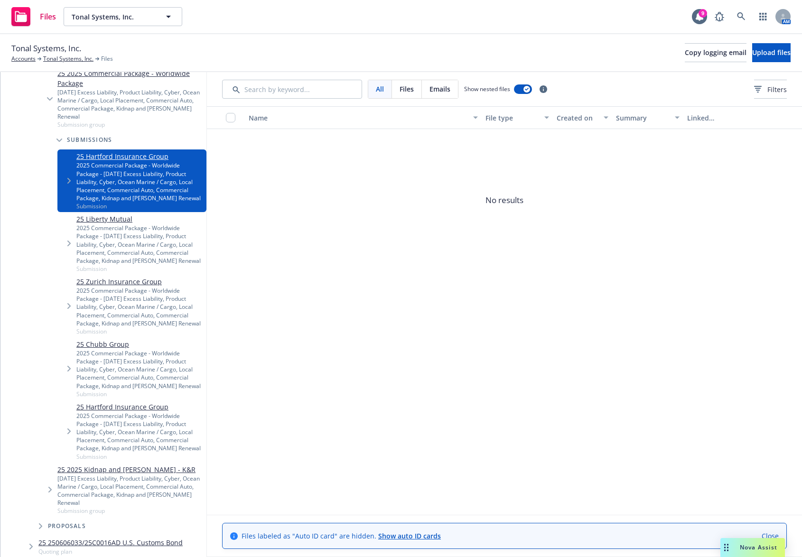
click at [70, 251] on span "Tree Example" at bounding box center [68, 243] width 15 height 15
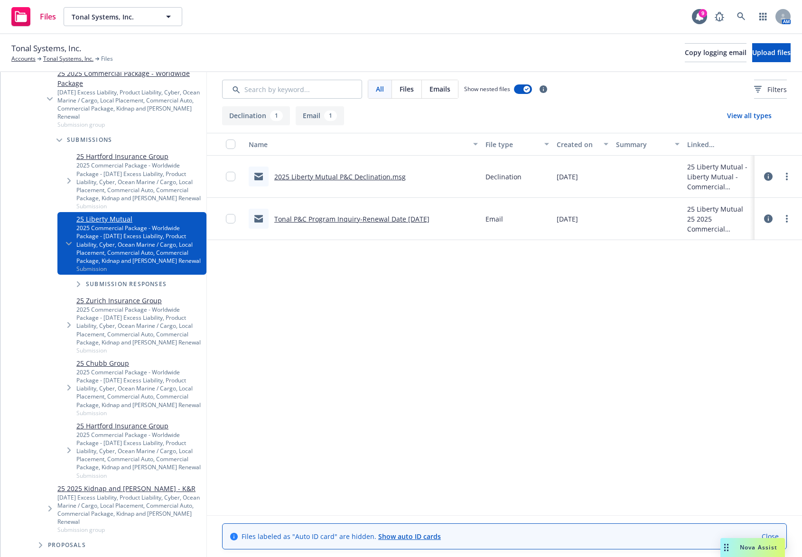
click at [310, 218] on link "Tonal P&C Program Inquiry-Renewal Date [DATE]" at bounding box center [351, 218] width 155 height 9
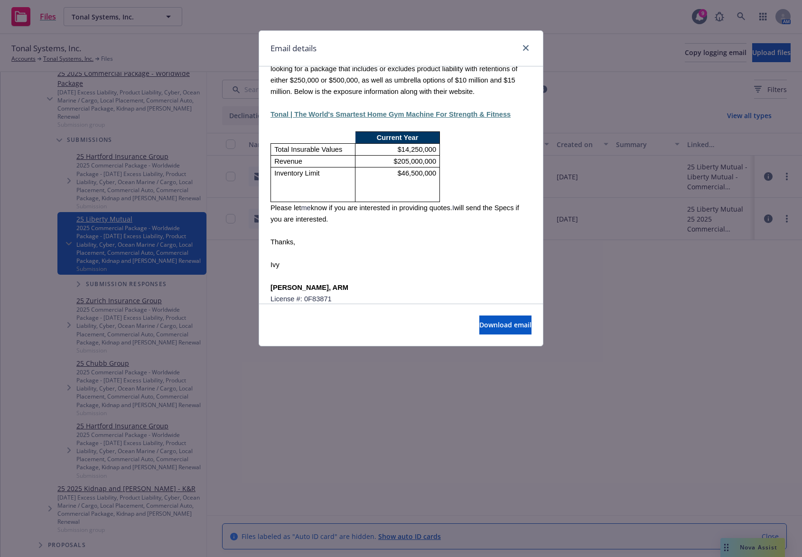
scroll to position [180, 0]
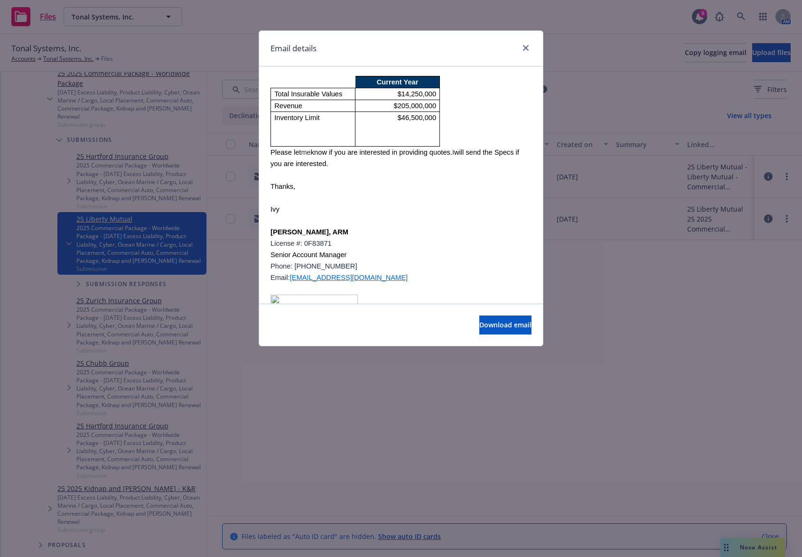
click at [236, 271] on div "Email details Tonal P&C Program Inquiry-Renewal Date [DATE] [DATE] 11:09 AM Fro…" at bounding box center [401, 278] width 802 height 557
click at [147, 306] on div "Email details Tonal P&C Program Inquiry-Renewal Date [DATE] [DATE] 11:09 AM Fro…" at bounding box center [401, 278] width 802 height 557
click at [526, 49] on icon "close" at bounding box center [526, 48] width 6 height 6
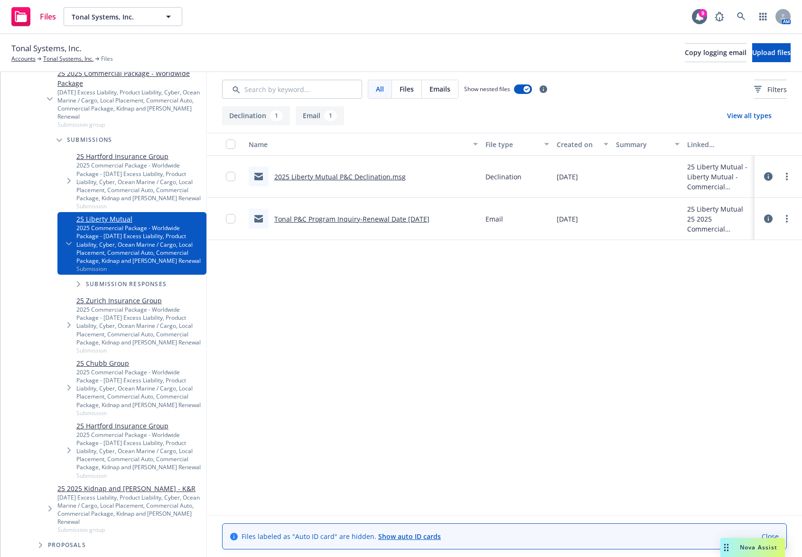
click at [123, 298] on link "25 Zurich Insurance Group" at bounding box center [139, 301] width 126 height 10
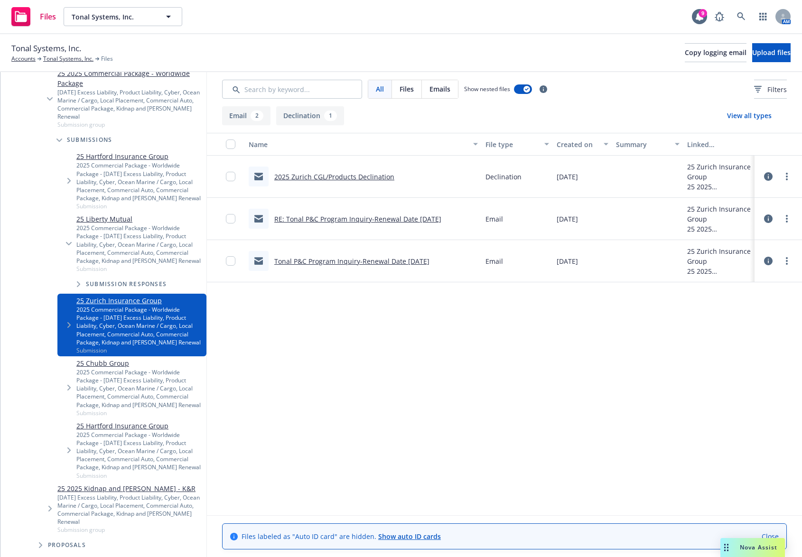
click at [142, 383] on div "2025 Commercial Package - Worldwide Package - [DATE] Excess Liability, Product …" at bounding box center [139, 388] width 126 height 41
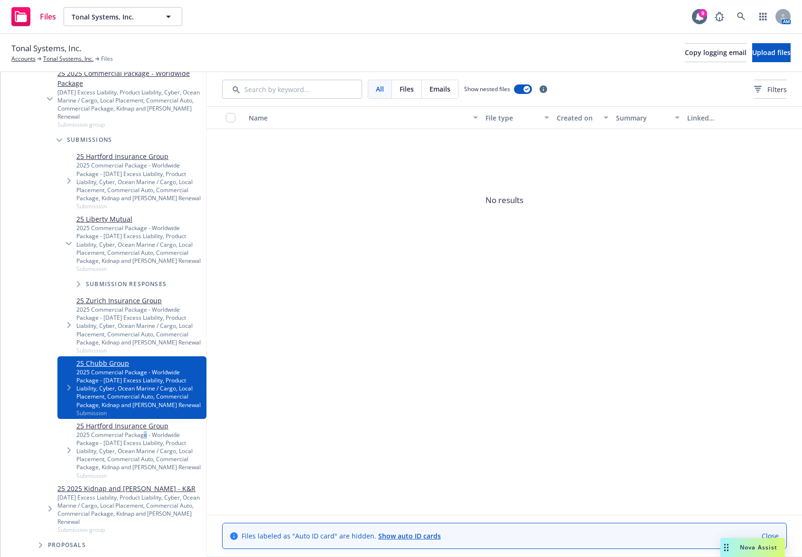
click at [144, 434] on div "2025 Commercial Package - Worldwide Package - [DATE] Excess Liability, Product …" at bounding box center [139, 451] width 126 height 41
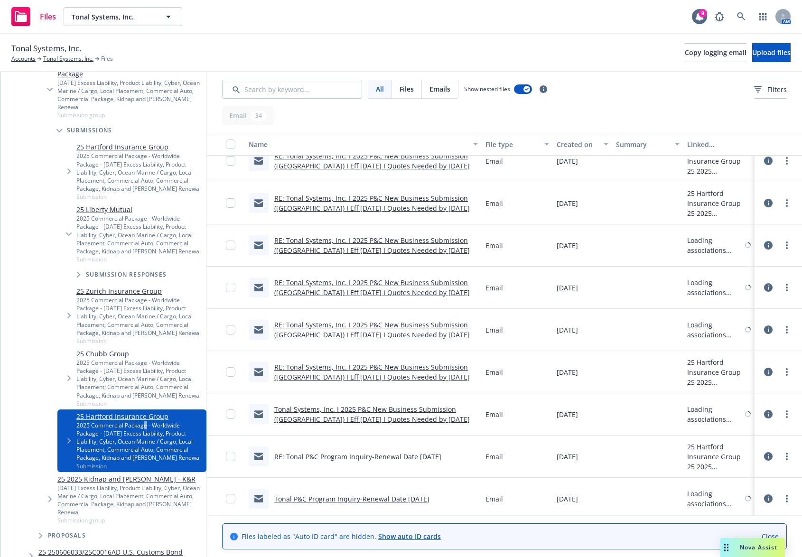
scroll to position [1063, 0]
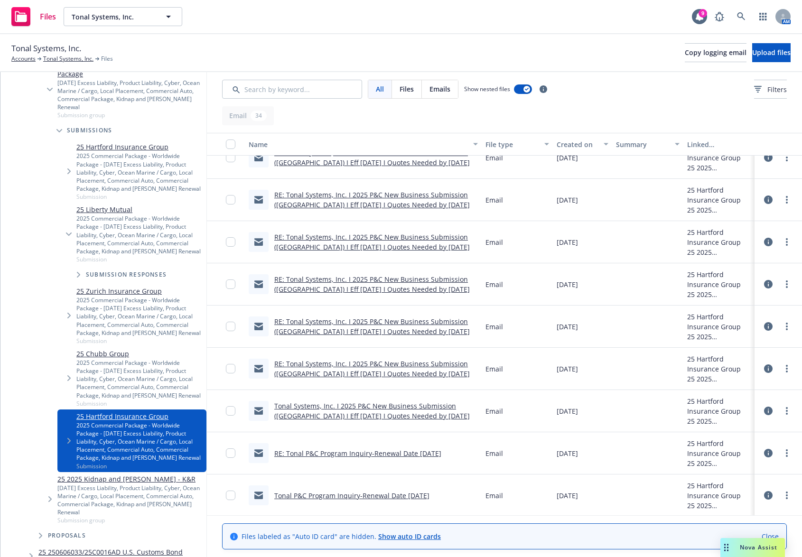
click at [344, 492] on link "Tonal P&C Program Inquiry-Renewal Date [DATE]" at bounding box center [351, 495] width 155 height 9
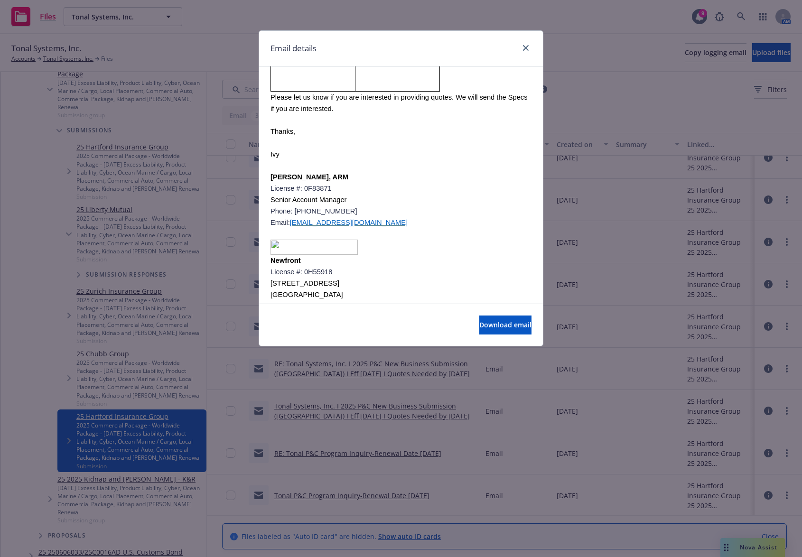
scroll to position [280, 0]
click at [529, 46] on link "close" at bounding box center [525, 47] width 11 height 11
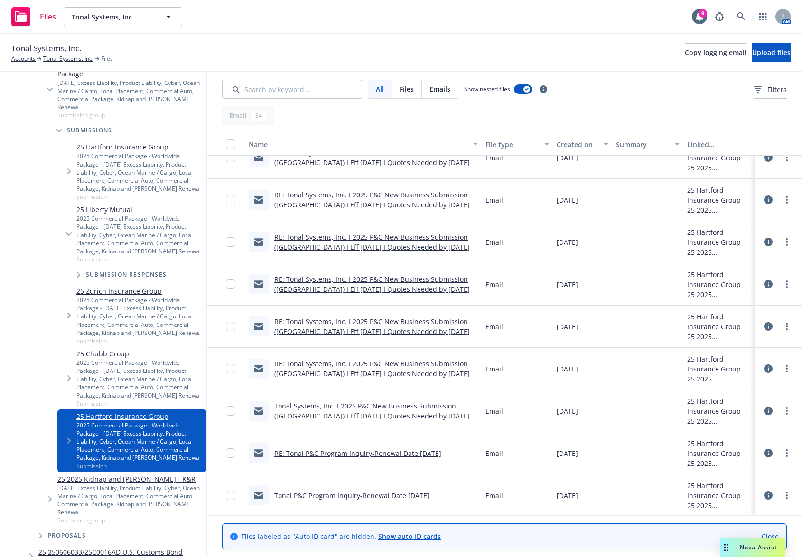
click at [110, 399] on div "2025 Commercial Package - Worldwide Package - [DATE] Excess Liability, Product …" at bounding box center [139, 379] width 126 height 41
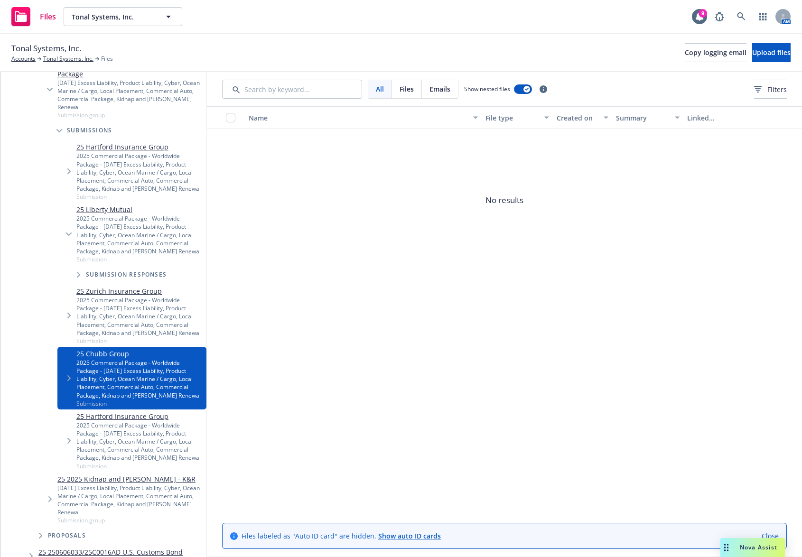
scroll to position [626, 0]
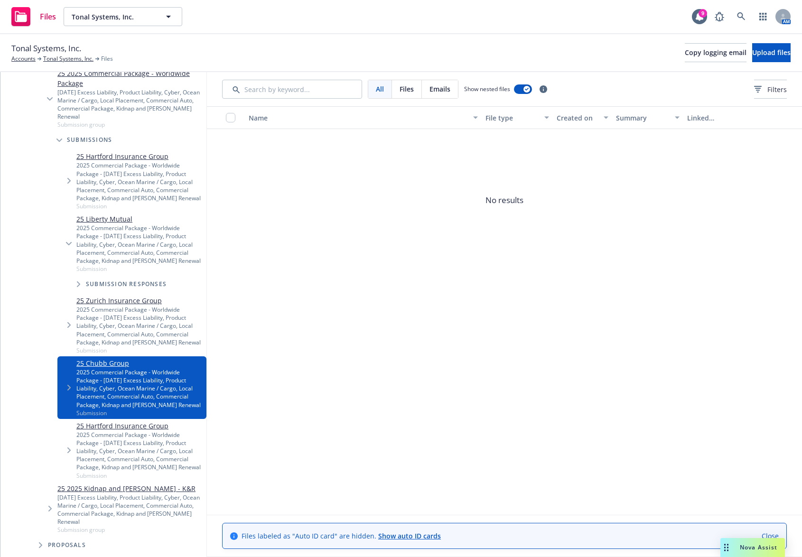
click at [135, 332] on div "2025 Commercial Package - Worldwide Package - [DATE] Excess Liability, Product …" at bounding box center [139, 326] width 126 height 41
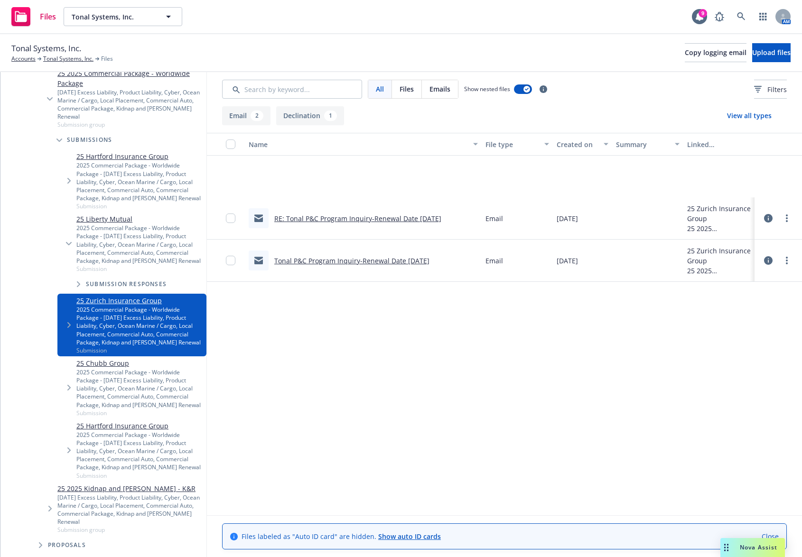
click at [295, 260] on link "Tonal P&C Program Inquiry-Renewal Date [DATE]" at bounding box center [351, 260] width 155 height 9
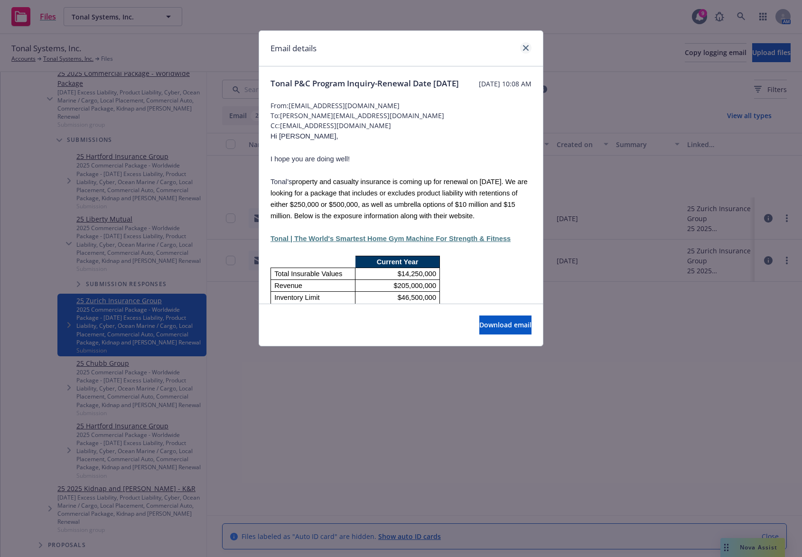
click at [520, 50] on div at bounding box center [523, 48] width 15 height 12
click at [522, 52] on div at bounding box center [523, 48] width 15 height 12
click at [523, 49] on icon "close" at bounding box center [526, 48] width 6 height 6
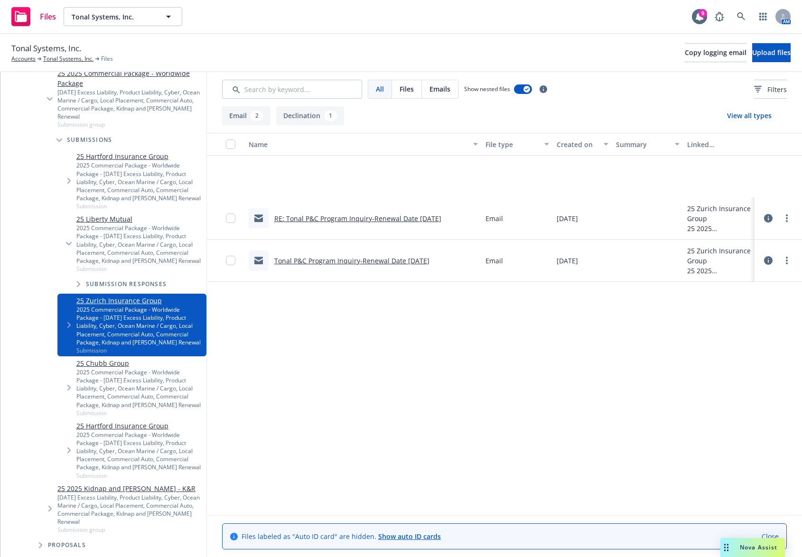
click at [146, 218] on link "25 Liberty Mutual" at bounding box center [139, 219] width 126 height 10
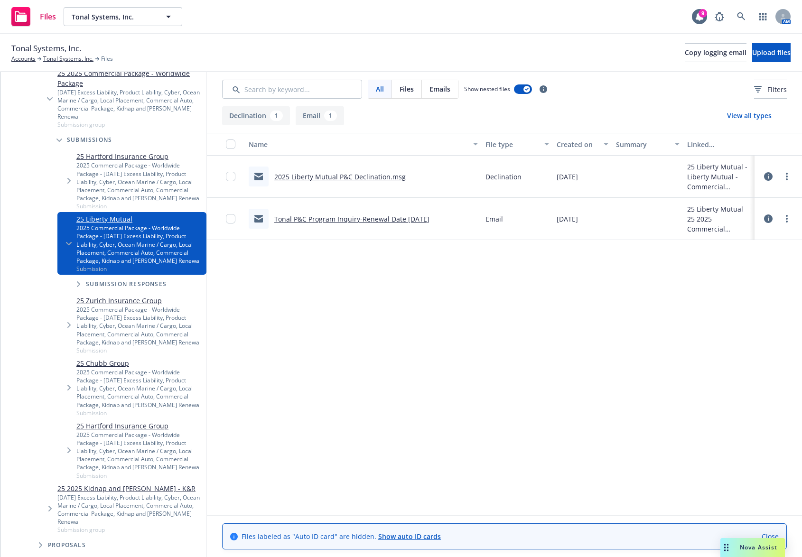
click at [137, 182] on div "2025 Commercial Package - Worldwide Package - [DATE] Excess Liability, Product …" at bounding box center [139, 181] width 126 height 41
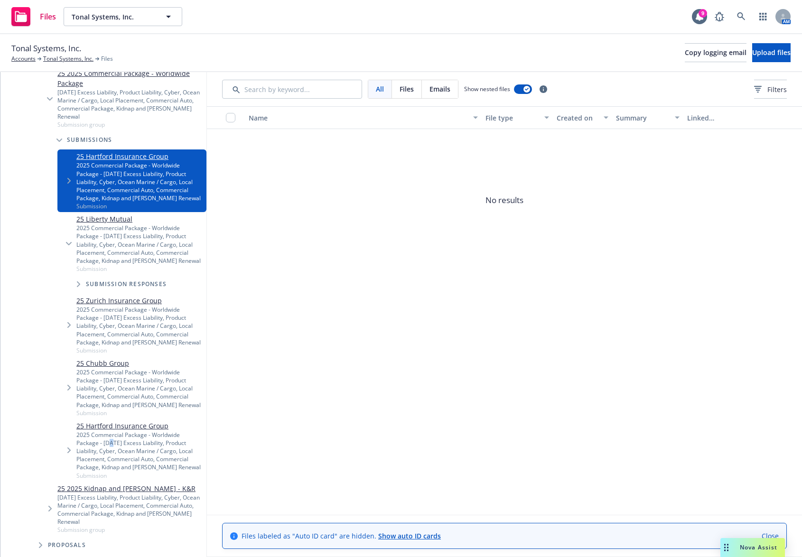
click at [111, 445] on div "2025 Commercial Package - Worldwide Package - [DATE] Excess Liability, Product …" at bounding box center [139, 451] width 126 height 41
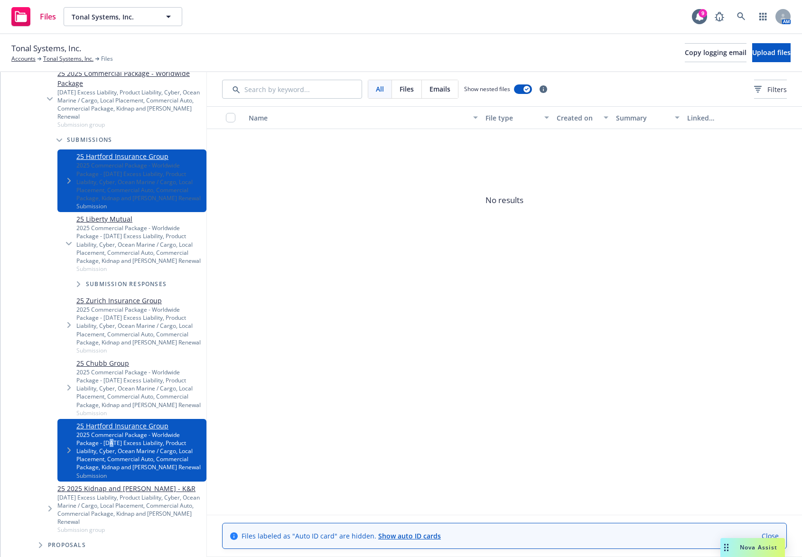
scroll to position [636, 0]
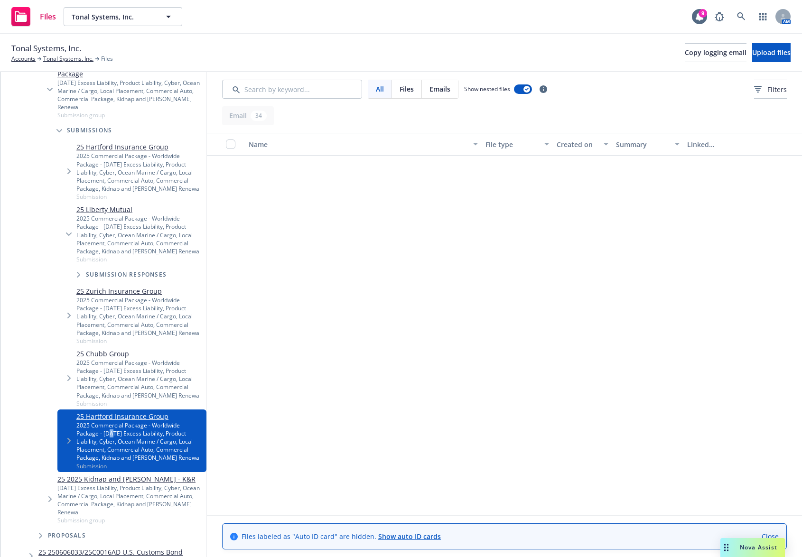
click at [70, 444] on icon "Tree Example" at bounding box center [69, 441] width 4 height 6
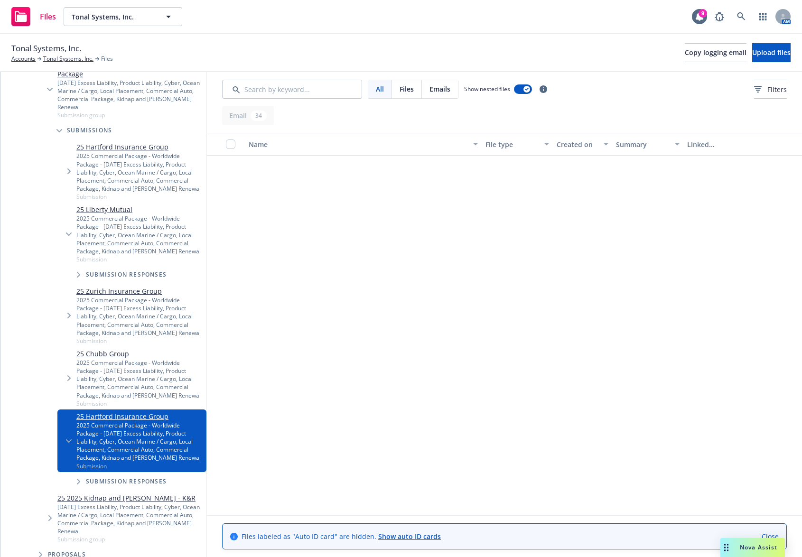
click at [114, 255] on div "2025 Commercial Package - Worldwide Package - [DATE] Excess Liability, Product …" at bounding box center [139, 234] width 126 height 41
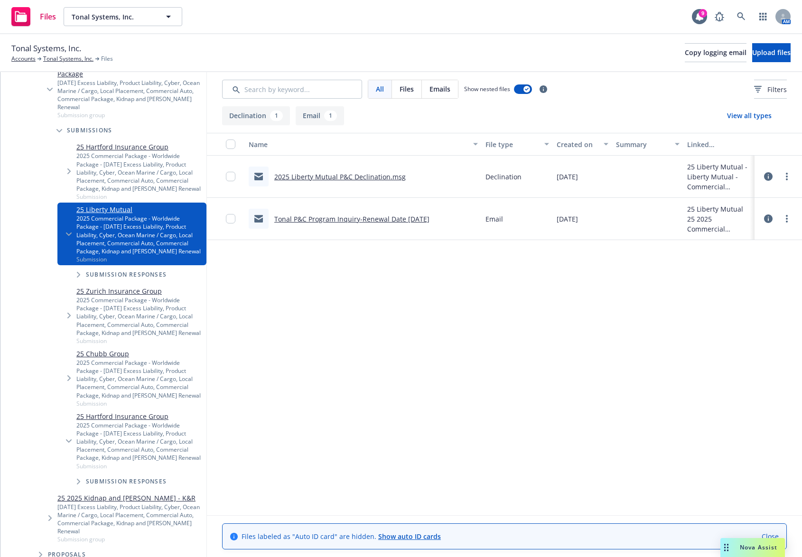
scroll to position [626, 0]
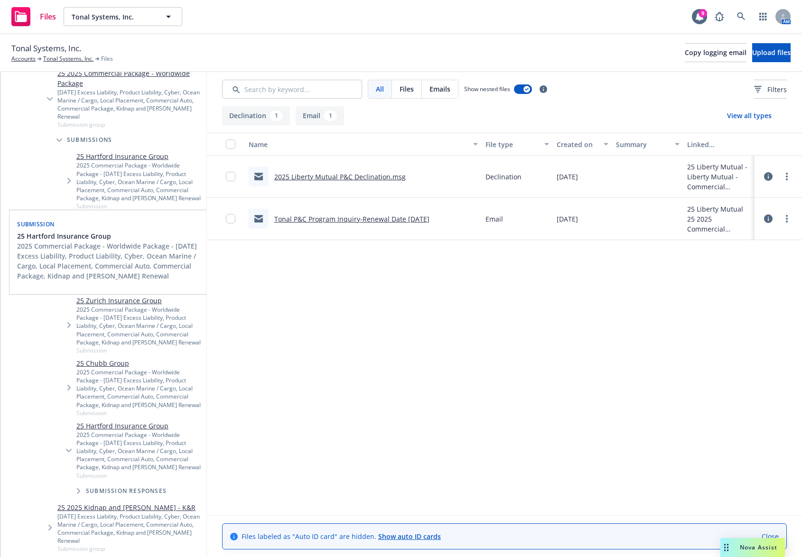
click at [131, 186] on div "2025 Commercial Package - Worldwide Package - [DATE] Excess Liability, Product …" at bounding box center [139, 181] width 126 height 41
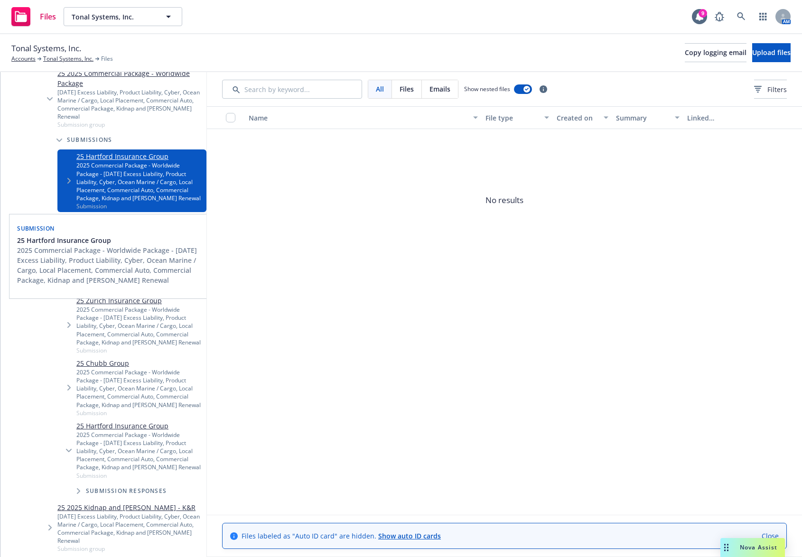
click at [192, 272] on div "2025 Commercial Package - Worldwide Package - [DATE] Excess Liability, Product …" at bounding box center [112, 265] width 190 height 40
click at [153, 317] on div "2025 Commercial Package - Worldwide Package - [DATE] Excess Liability, Product …" at bounding box center [139, 326] width 126 height 41
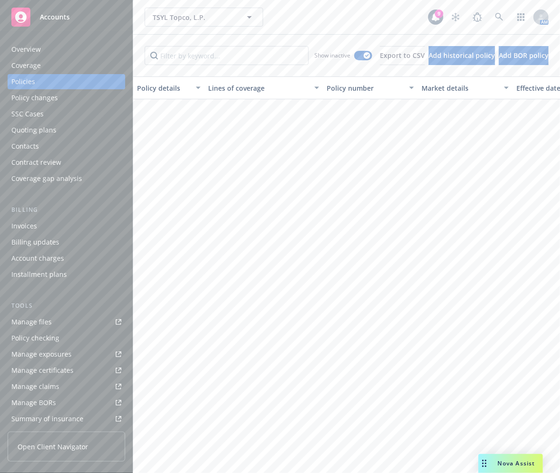
scroll to position [576, 0]
